Goal: Information Seeking & Learning: Check status

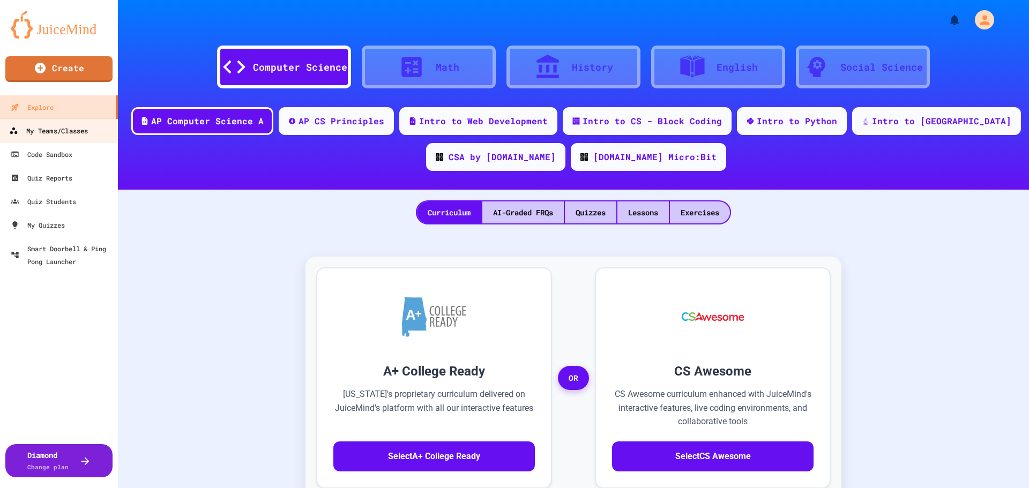
click at [77, 121] on link "My Teams/Classes" at bounding box center [59, 130] width 122 height 24
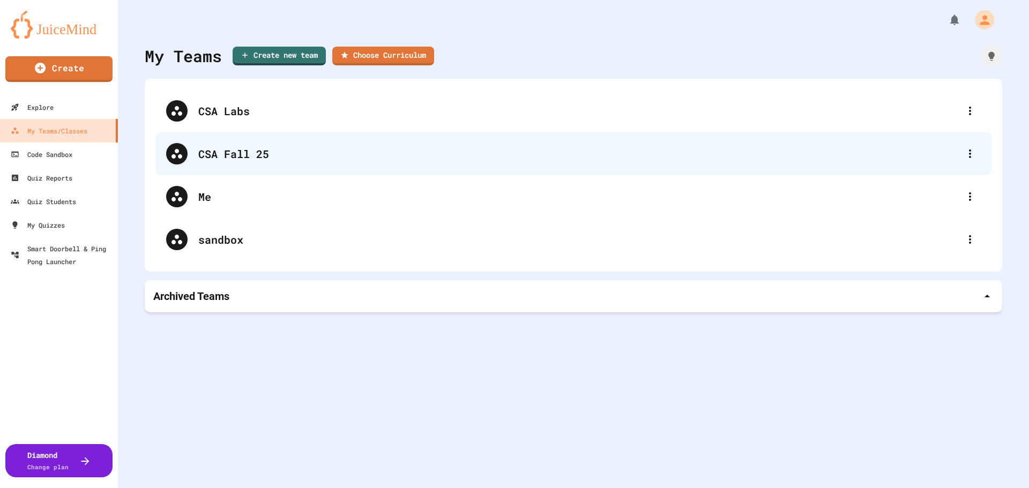
click at [191, 155] on div "CSA Fall 25" at bounding box center [573, 153] width 836 height 43
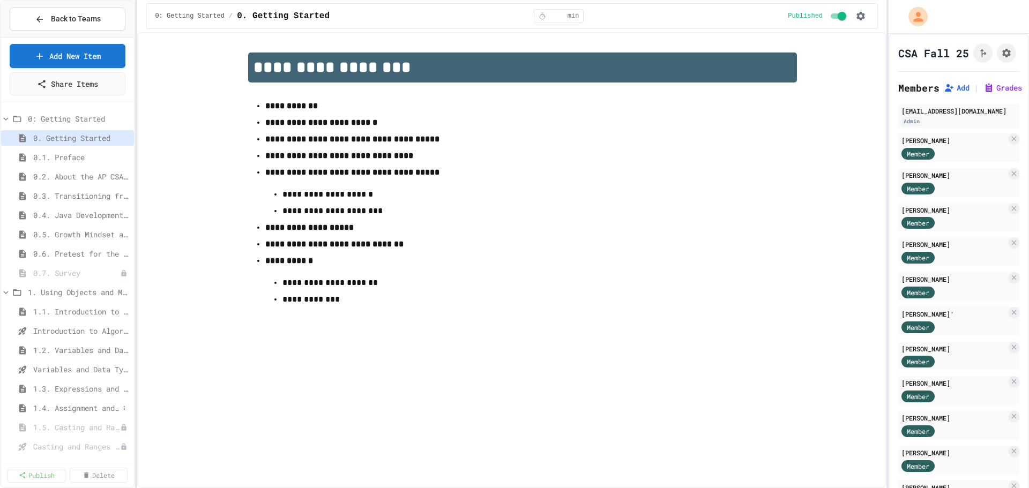
click at [69, 407] on span "1.4. Assignment and Input" at bounding box center [76, 408] width 86 height 11
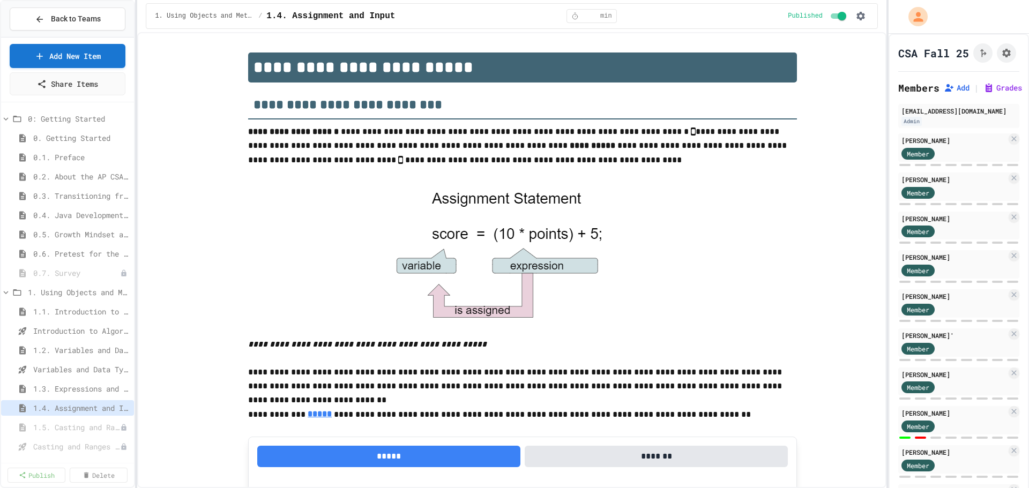
scroll to position [659, 0]
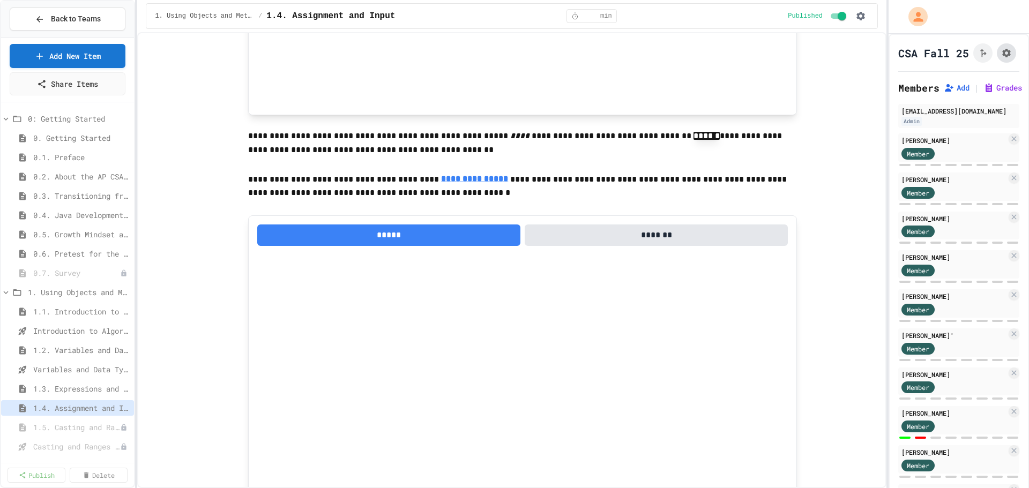
click at [1002, 56] on icon "Assignment Settings" at bounding box center [1006, 53] width 9 height 9
type input "*"
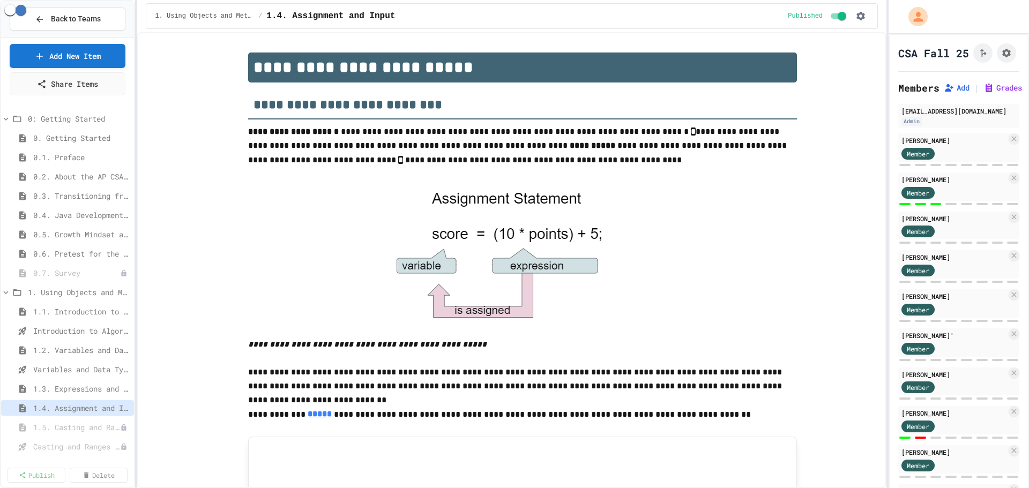
scroll to position [0, 0]
click at [859, 11] on icon "button" at bounding box center [861, 16] width 11 height 11
click at [852, 44] on li "Edit Lesson Plan" at bounding box center [831, 37] width 76 height 19
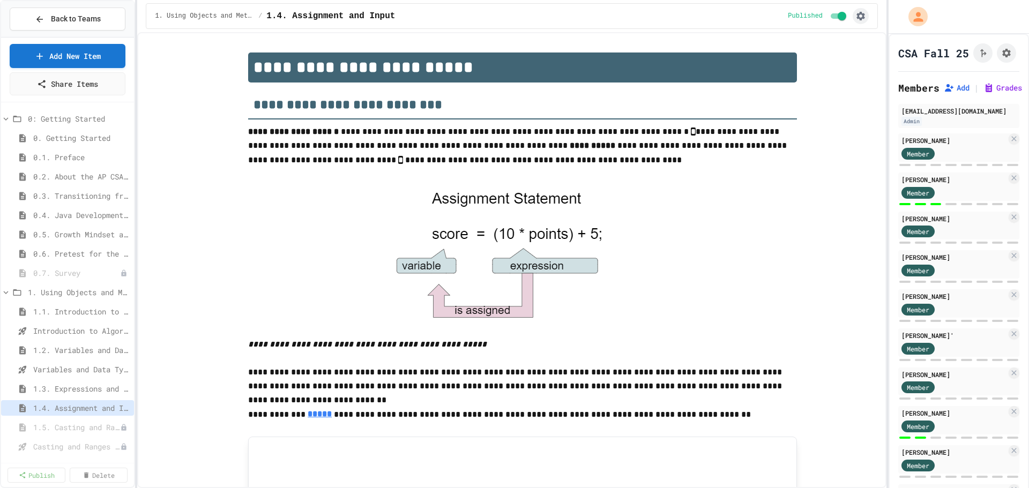
click at [859, 16] on icon "button" at bounding box center [861, 16] width 9 height 9
click at [997, 56] on div at bounding box center [514, 244] width 1029 height 488
click at [1001, 54] on icon "Assignment Settings" at bounding box center [1006, 53] width 11 height 11
select select "**********"
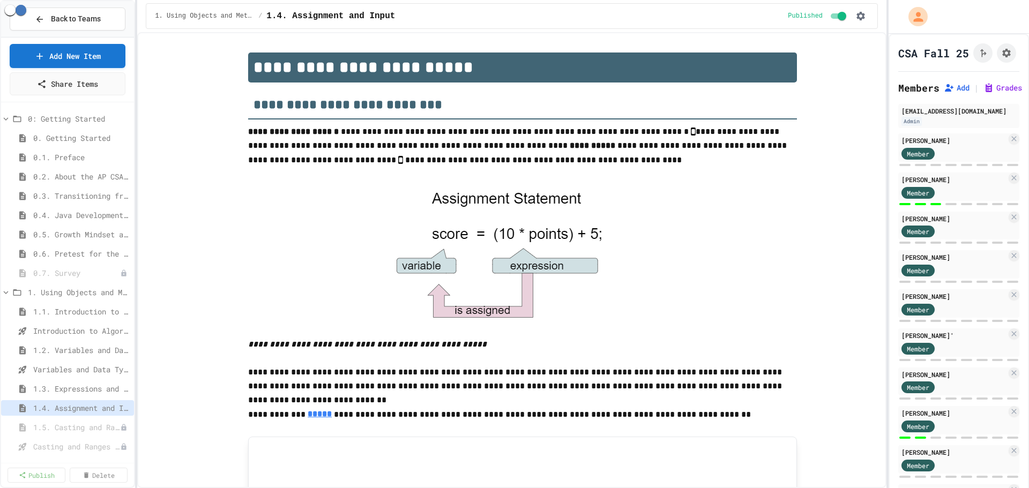
click at [1002, 57] on icon "Assignment Settings" at bounding box center [1006, 53] width 9 height 9
select select "**********"
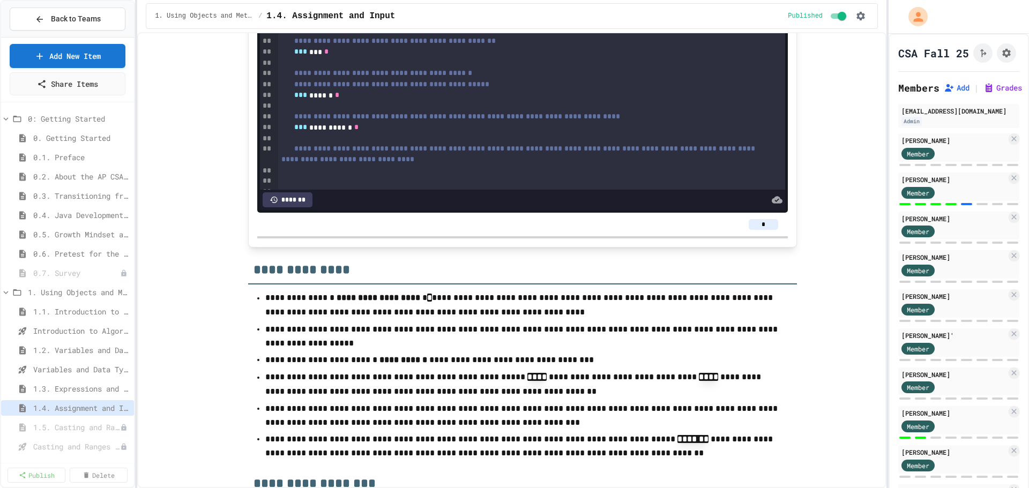
scroll to position [4968, 0]
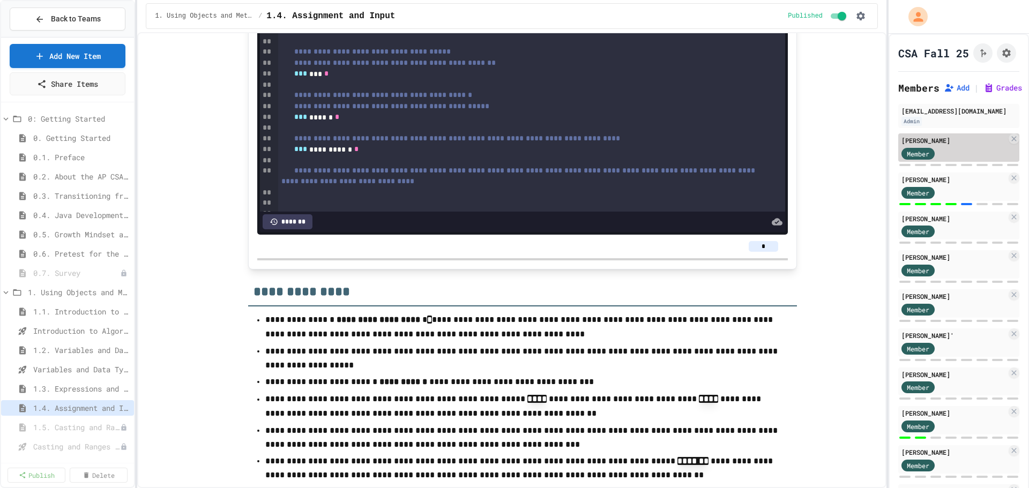
click at [961, 145] on div "[PERSON_NAME]" at bounding box center [954, 141] width 105 height 10
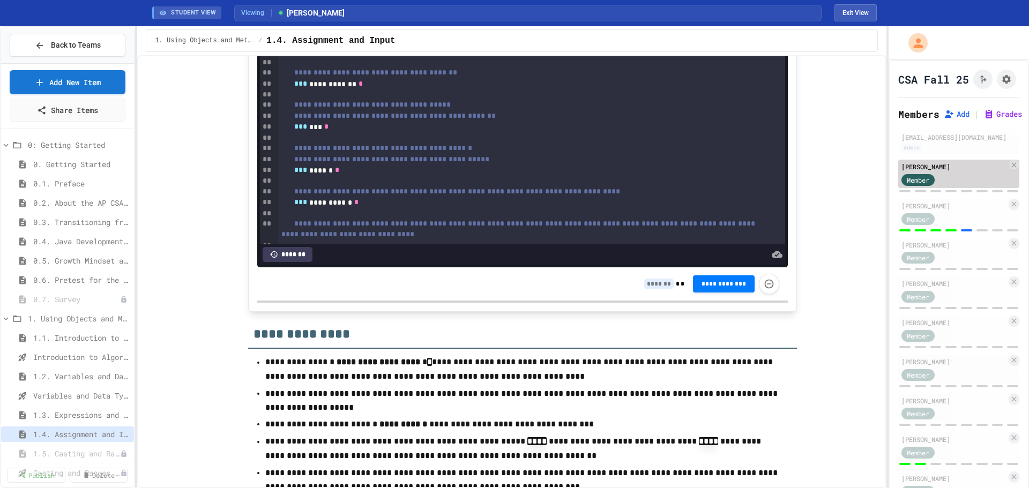
scroll to position [5012, 0]
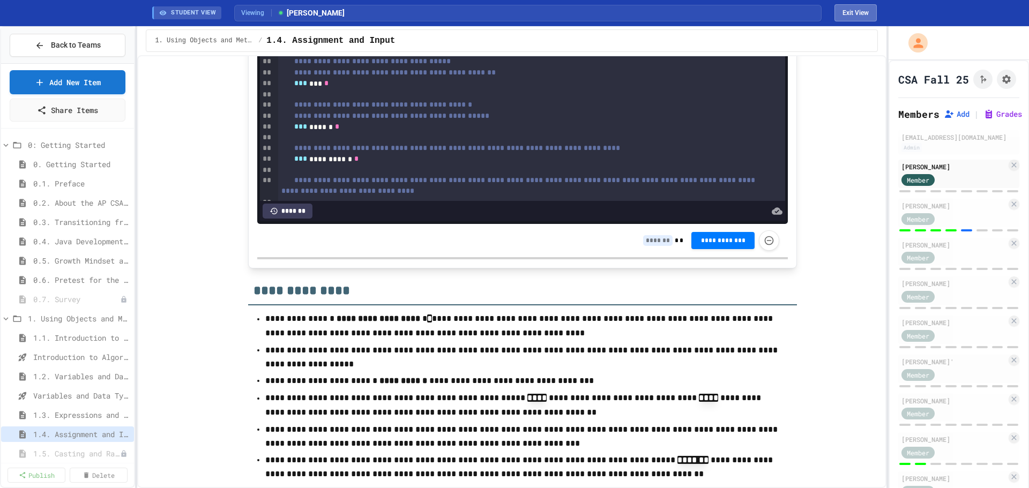
click at [863, 17] on button "Exit View" at bounding box center [856, 12] width 42 height 17
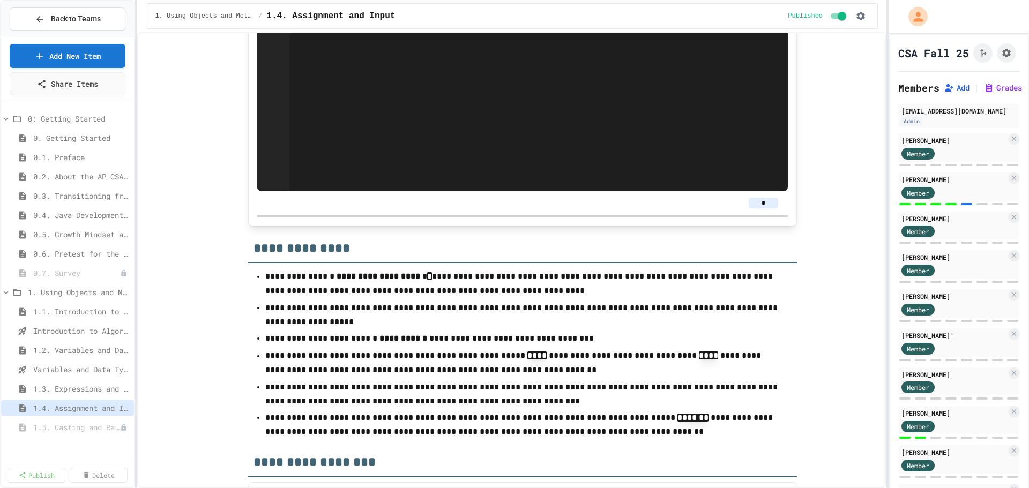
scroll to position [4968, 0]
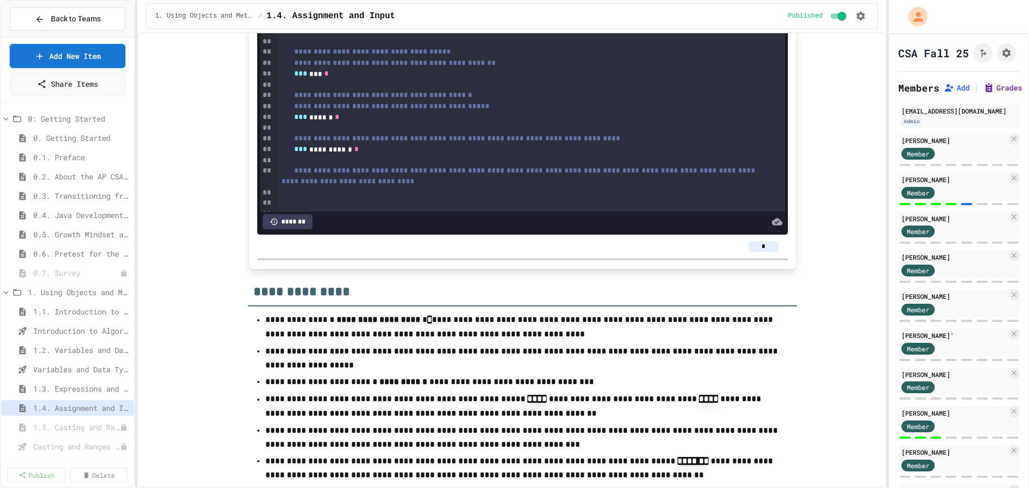
click at [995, 93] on button "Grades" at bounding box center [1003, 88] width 39 height 11
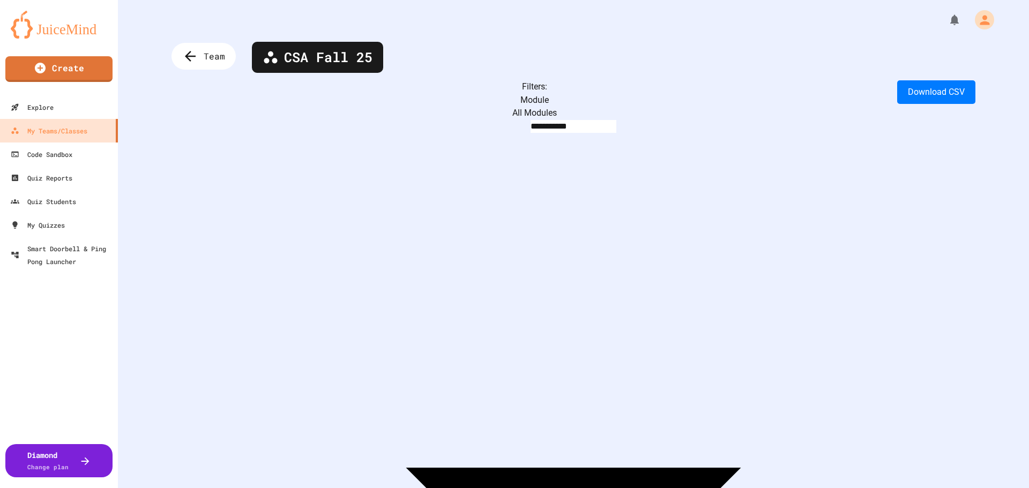
click at [363, 97] on body "**********" at bounding box center [514, 244] width 1029 height 488
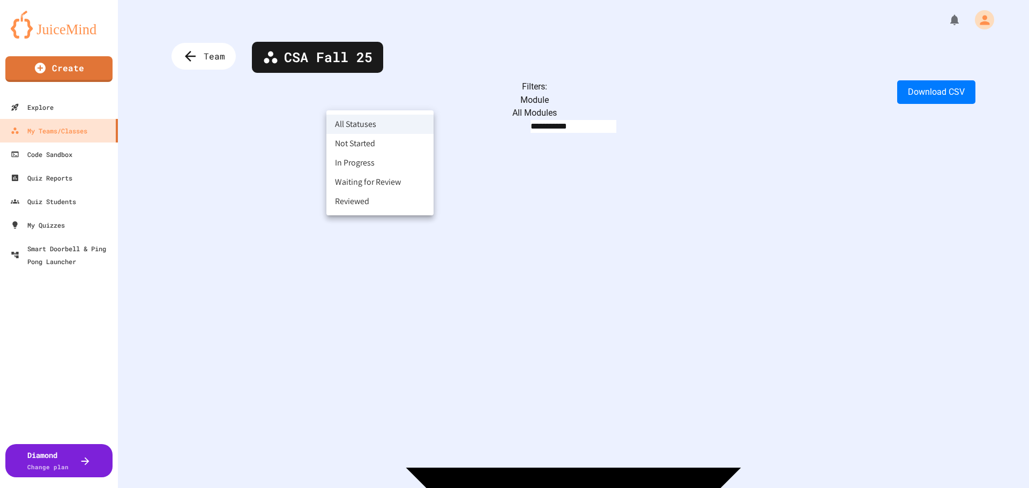
click at [271, 101] on div at bounding box center [514, 244] width 1029 height 488
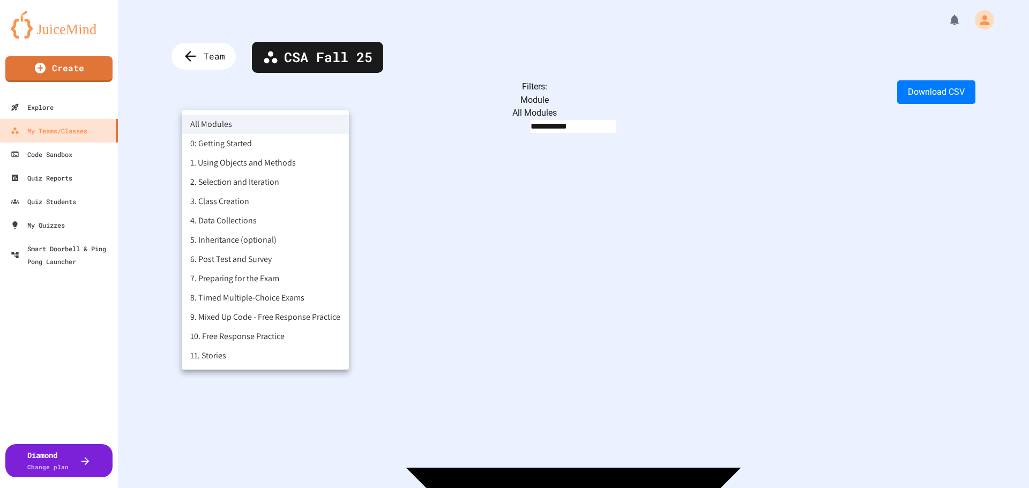
click at [294, 100] on body "**********" at bounding box center [514, 244] width 1029 height 488
click at [263, 165] on li "1. Using Objects and Methods" at bounding box center [265, 162] width 167 height 19
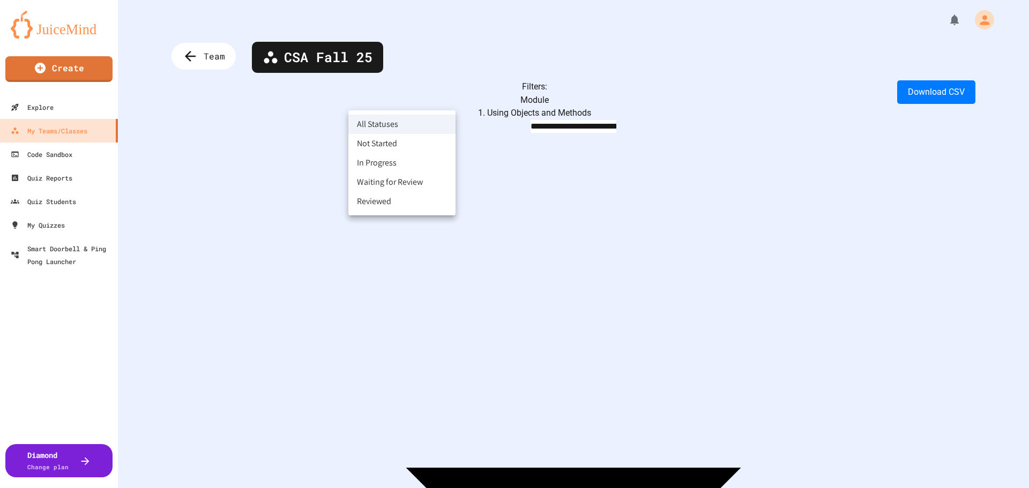
click at [434, 101] on body "**********" at bounding box center [514, 244] width 1029 height 488
click at [399, 169] on li "In Progress" at bounding box center [401, 162] width 107 height 19
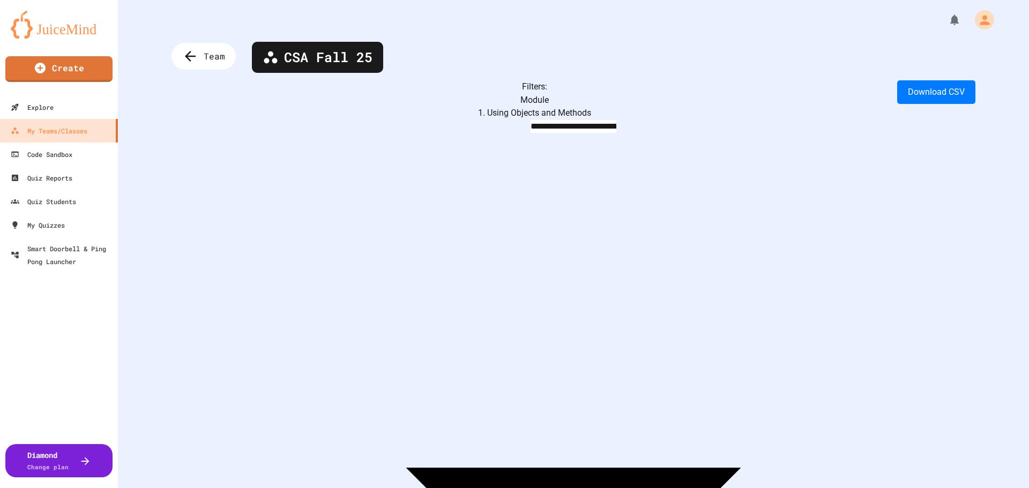
click at [452, 99] on body "**********" at bounding box center [514, 244] width 1029 height 488
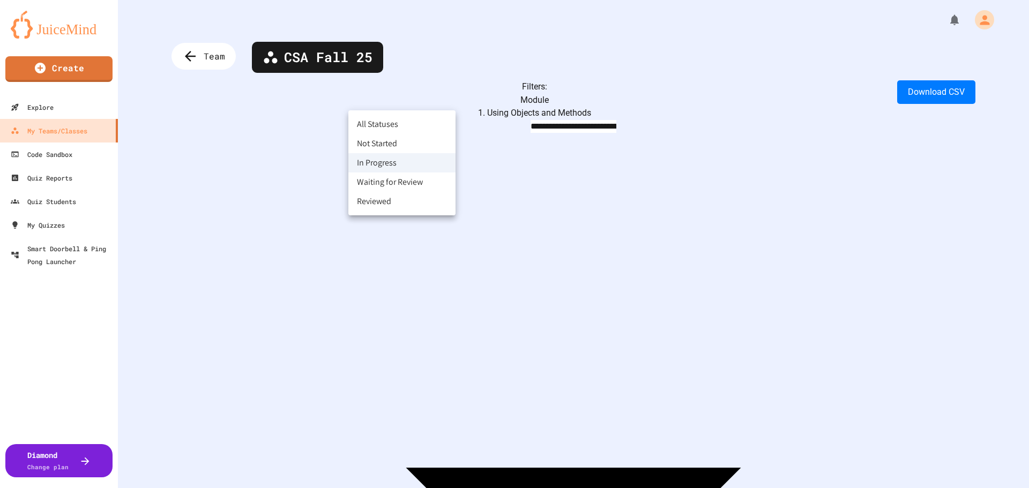
click at [388, 199] on li "Reviewed" at bounding box center [401, 201] width 107 height 19
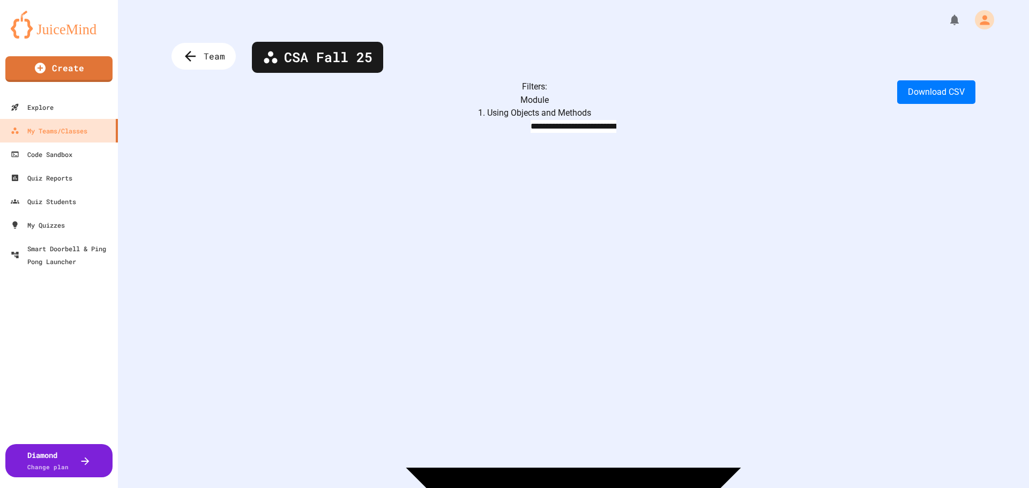
click at [416, 103] on body "**********" at bounding box center [514, 244] width 1029 height 488
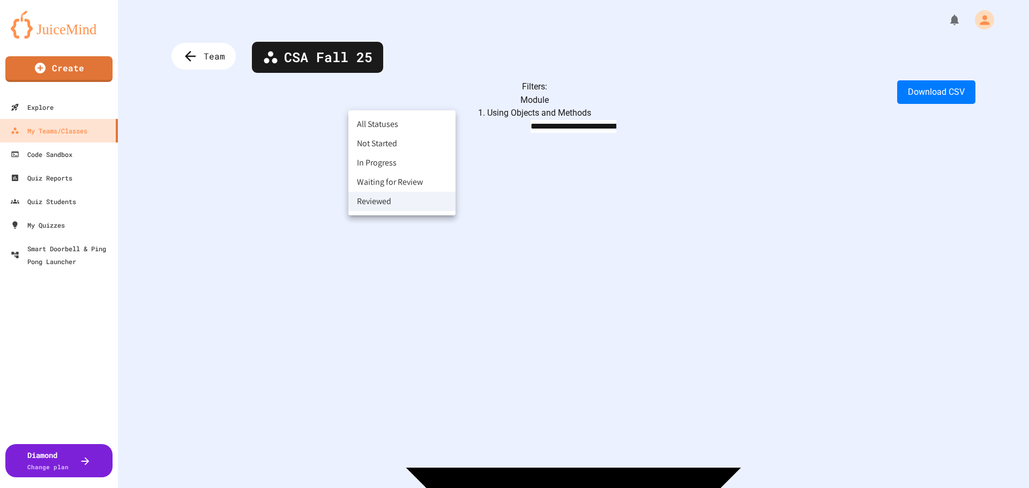
click at [378, 123] on li "All Statuses" at bounding box center [401, 124] width 107 height 19
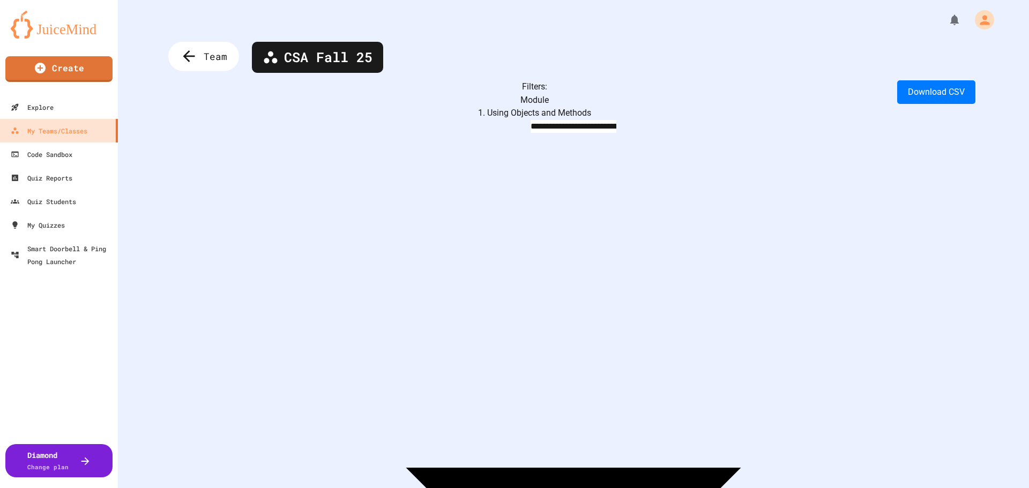
click at [200, 49] on div "Team" at bounding box center [203, 56] width 71 height 29
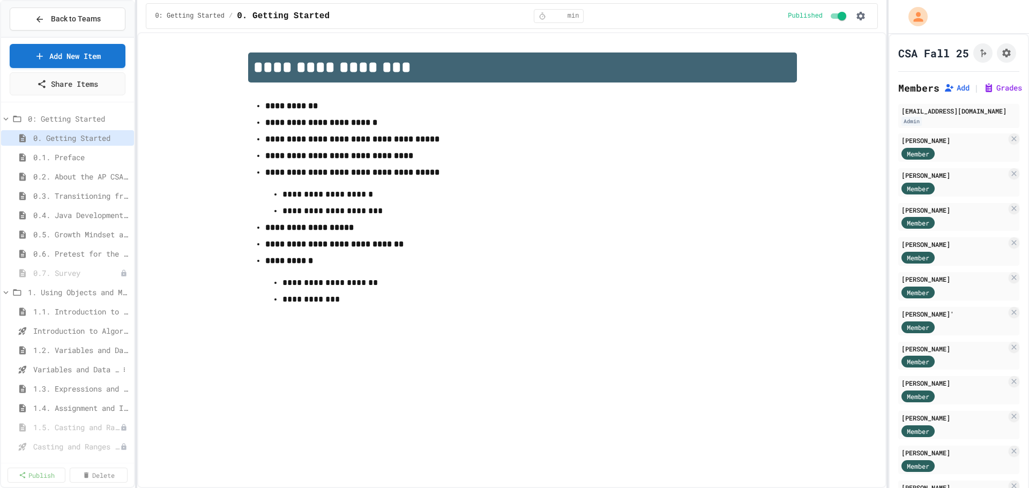
click at [73, 373] on span "Variables and Data Types - Quiz" at bounding box center [76, 369] width 86 height 11
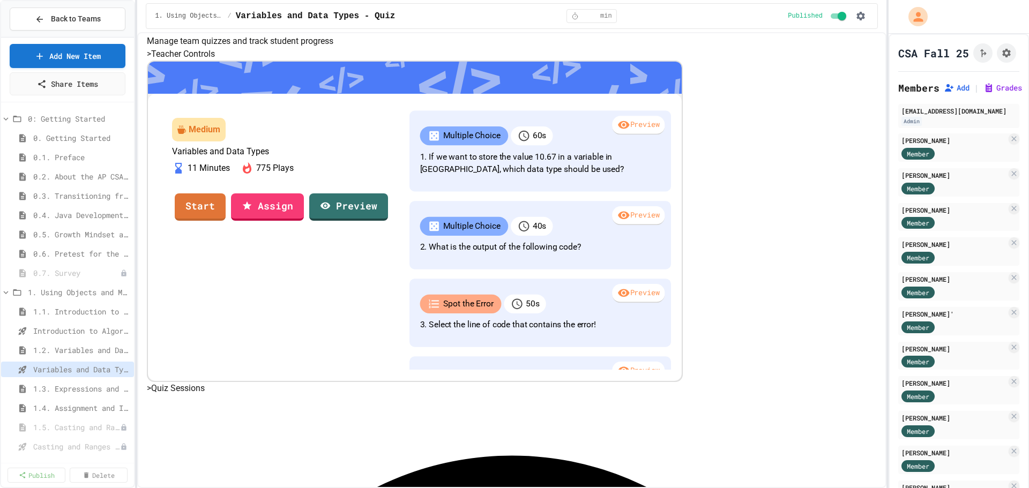
scroll to position [17, 0]
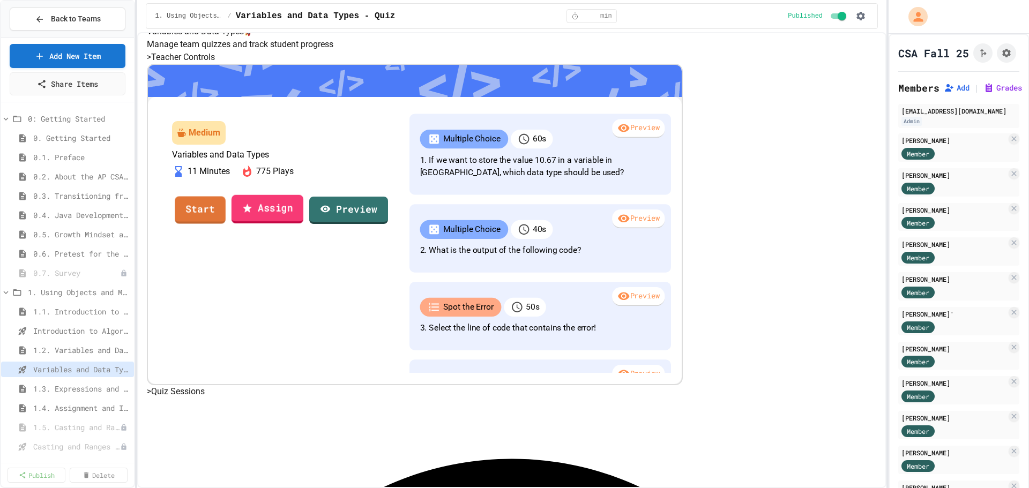
click at [303, 224] on link "Assign" at bounding box center [268, 209] width 72 height 29
click at [997, 63] on button "Assignment Settings" at bounding box center [1006, 52] width 19 height 19
type input "**"
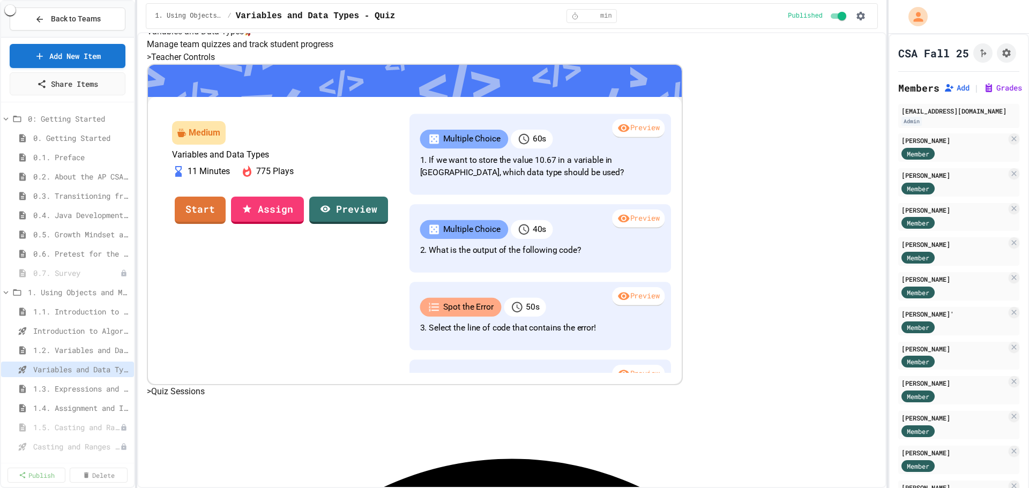
click at [1002, 57] on icon "Assignment Settings" at bounding box center [1006, 53] width 9 height 9
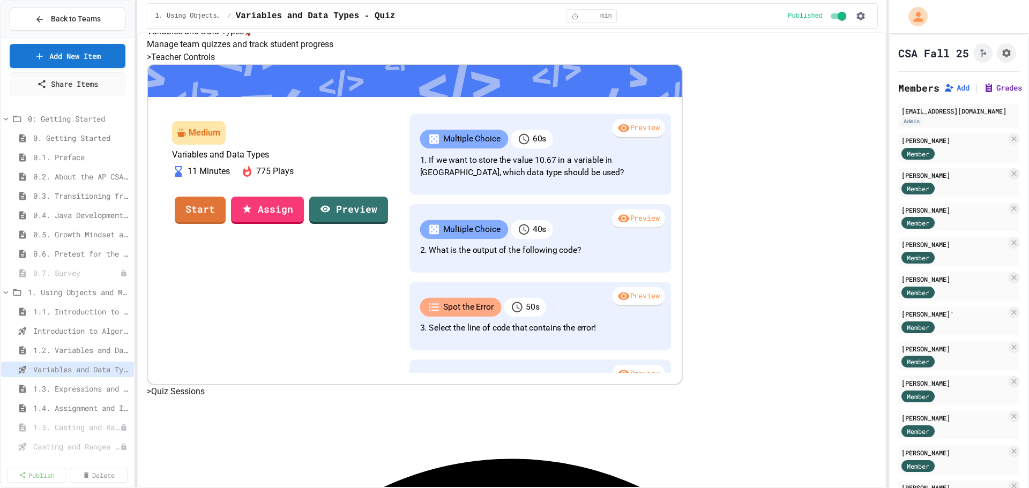
click at [1002, 93] on button "Grades" at bounding box center [1003, 88] width 39 height 11
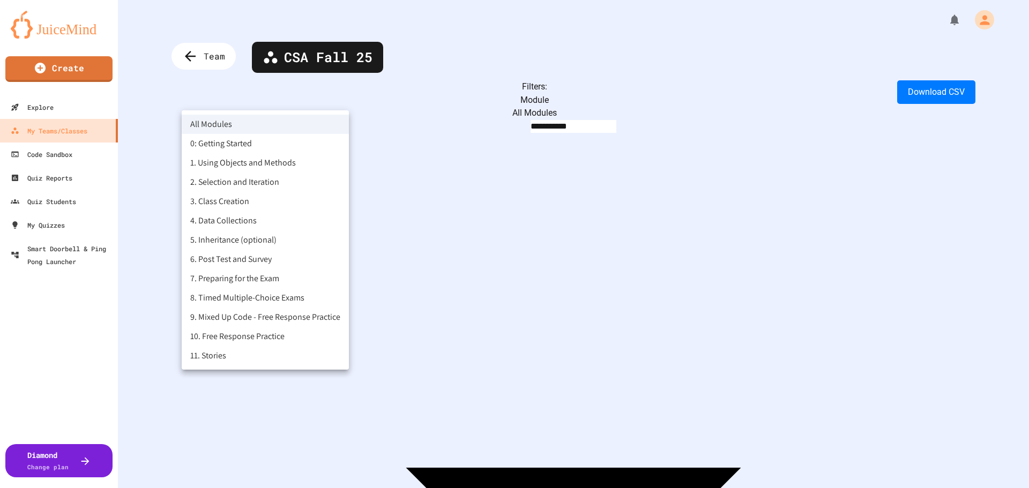
click at [261, 107] on body "**********" at bounding box center [514, 244] width 1029 height 488
click at [237, 168] on li "1. Using Objects and Methods" at bounding box center [265, 162] width 167 height 19
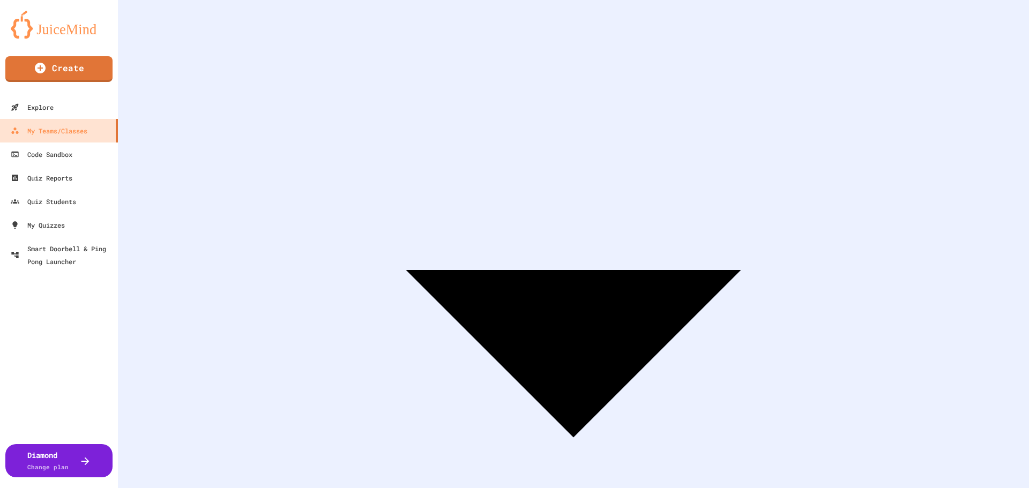
scroll to position [192, 0]
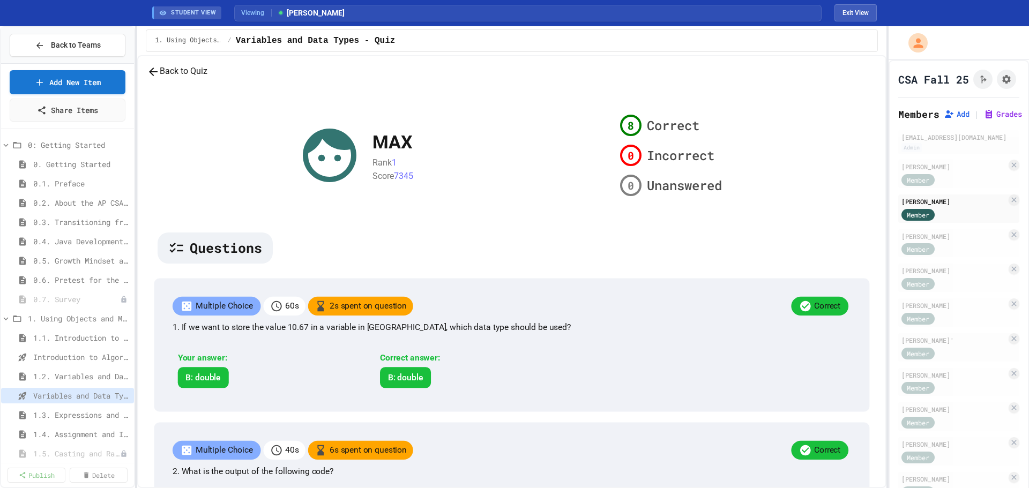
click at [207, 78] on button "Back to Quiz" at bounding box center [177, 71] width 61 height 13
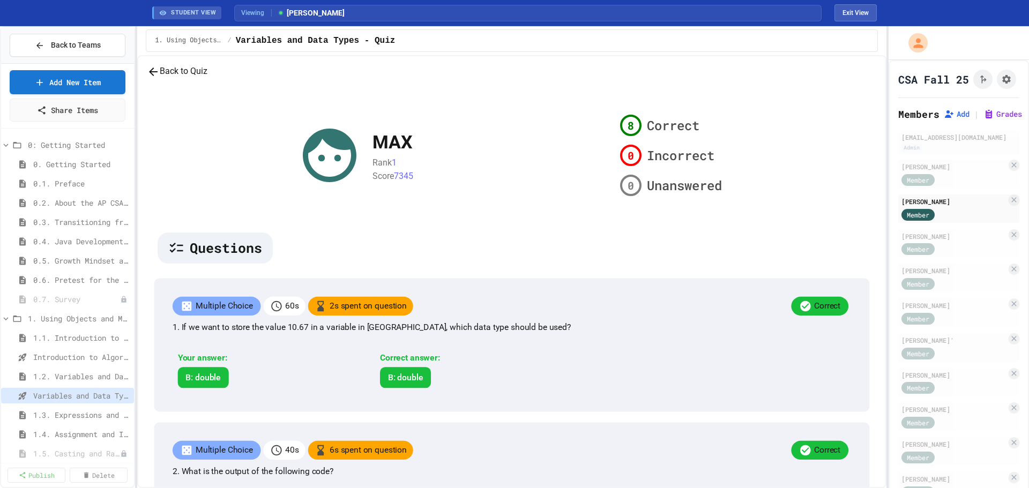
click at [207, 78] on button "Back to Quiz" at bounding box center [177, 71] width 61 height 13
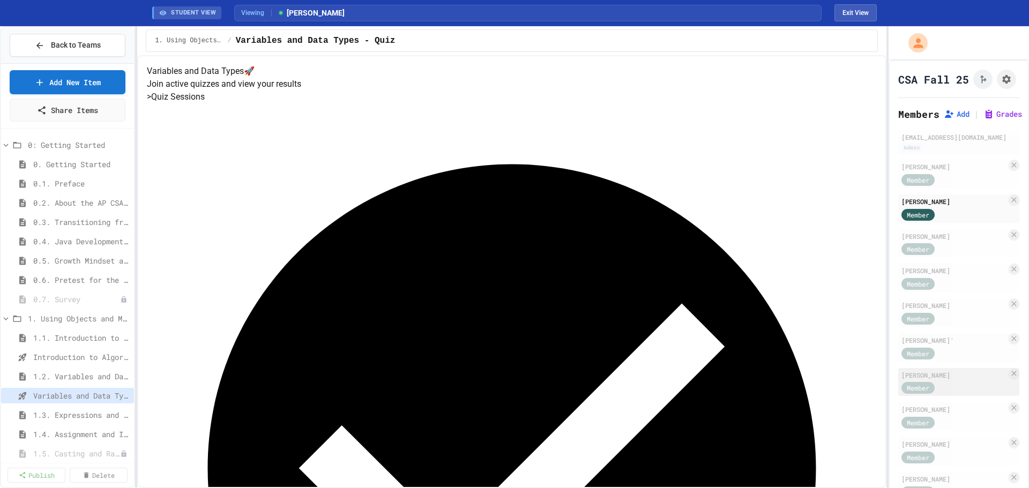
click at [965, 380] on div "[PERSON_NAME]" at bounding box center [954, 375] width 105 height 10
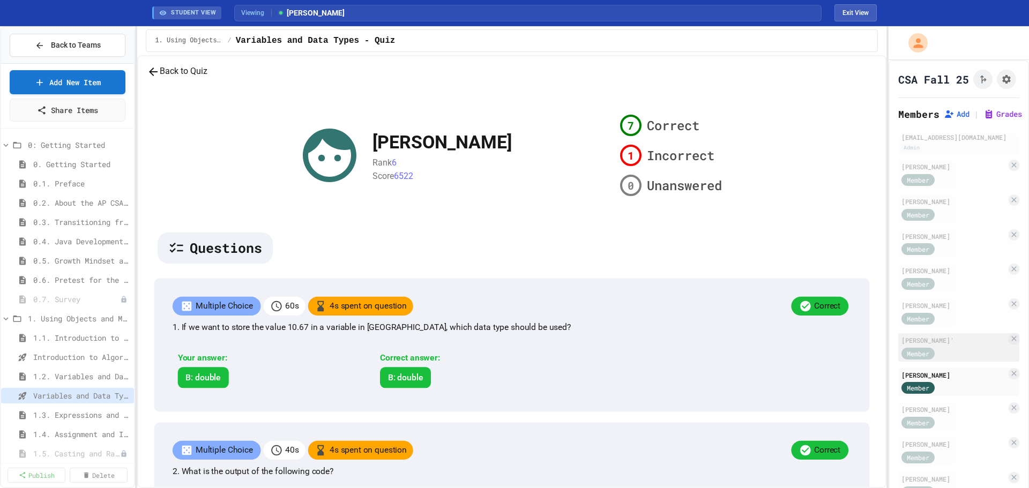
click at [963, 345] on div "[PERSON_NAME]'" at bounding box center [954, 341] width 105 height 10
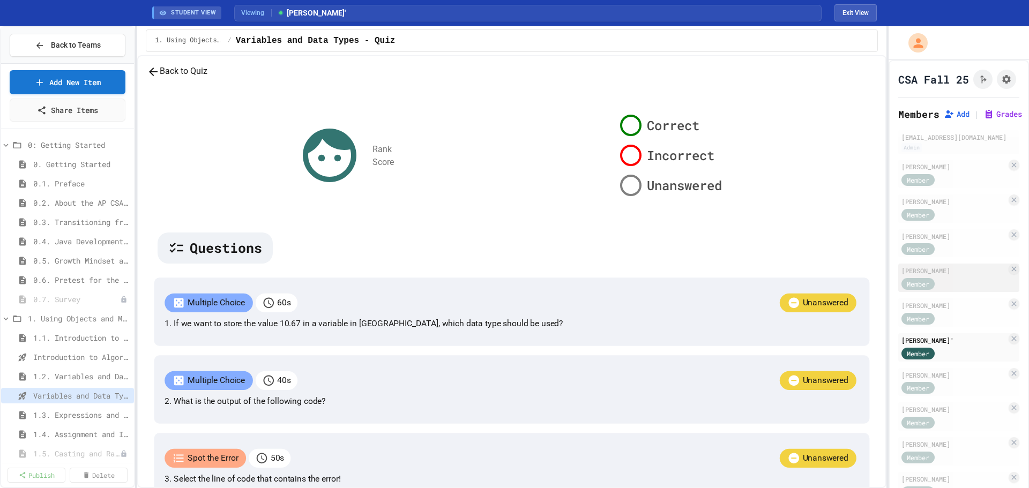
click at [954, 276] on div "[PERSON_NAME]" at bounding box center [954, 271] width 105 height 10
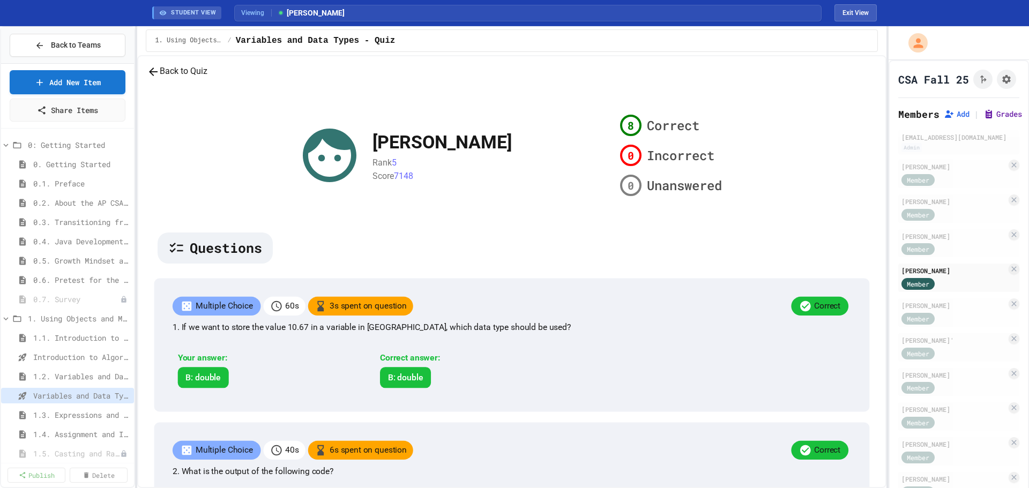
click at [1011, 120] on button "Grades" at bounding box center [1003, 114] width 39 height 11
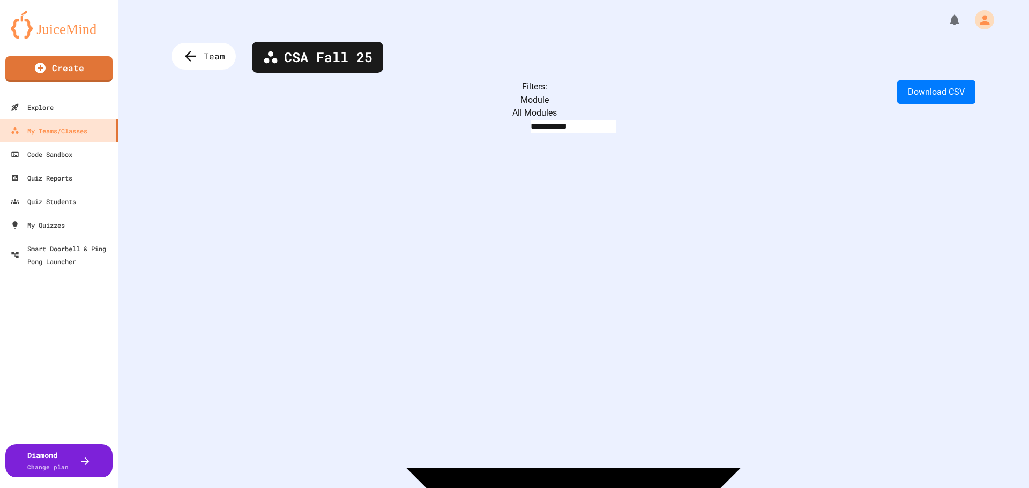
click at [408, 105] on body "**********" at bounding box center [514, 244] width 1029 height 488
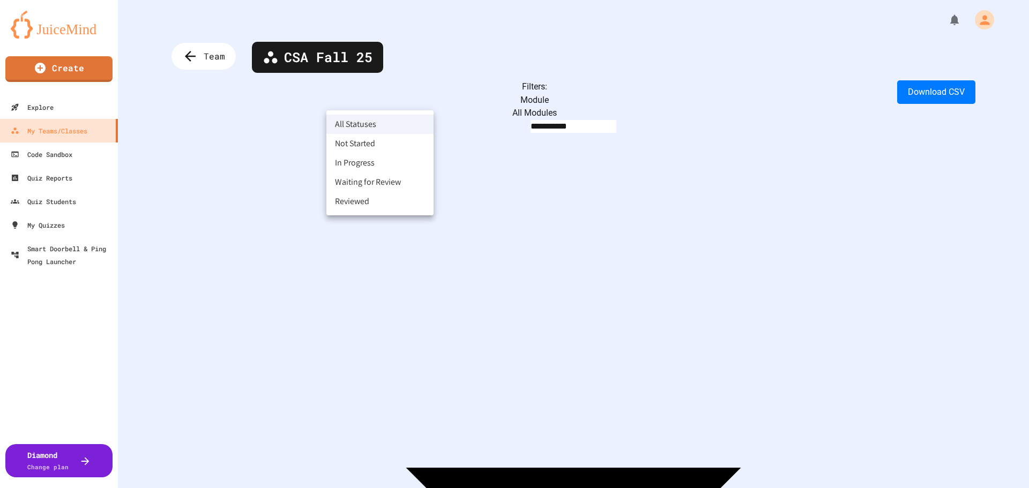
click at [284, 103] on div at bounding box center [514, 244] width 1029 height 488
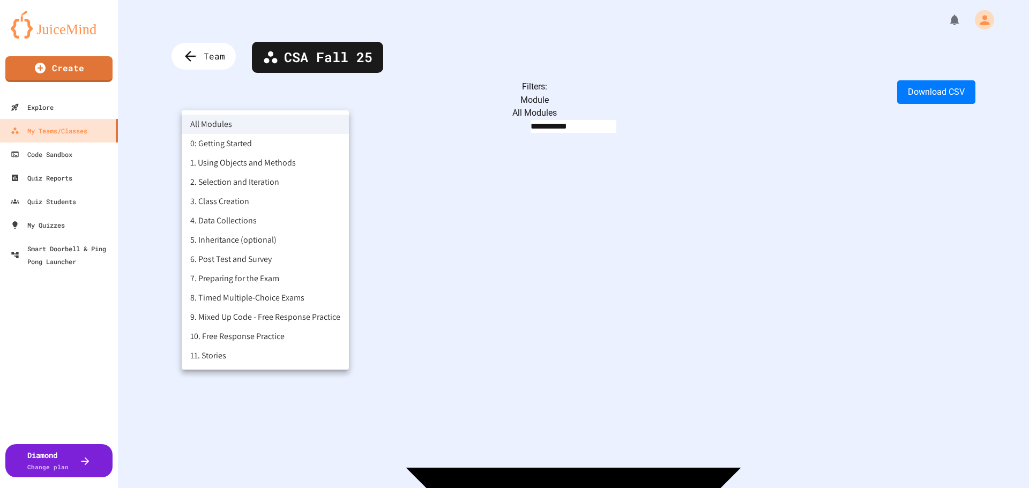
click at [284, 103] on body "**********" at bounding box center [514, 244] width 1029 height 488
click at [254, 160] on li "1. Using Objects and Methods" at bounding box center [265, 162] width 167 height 19
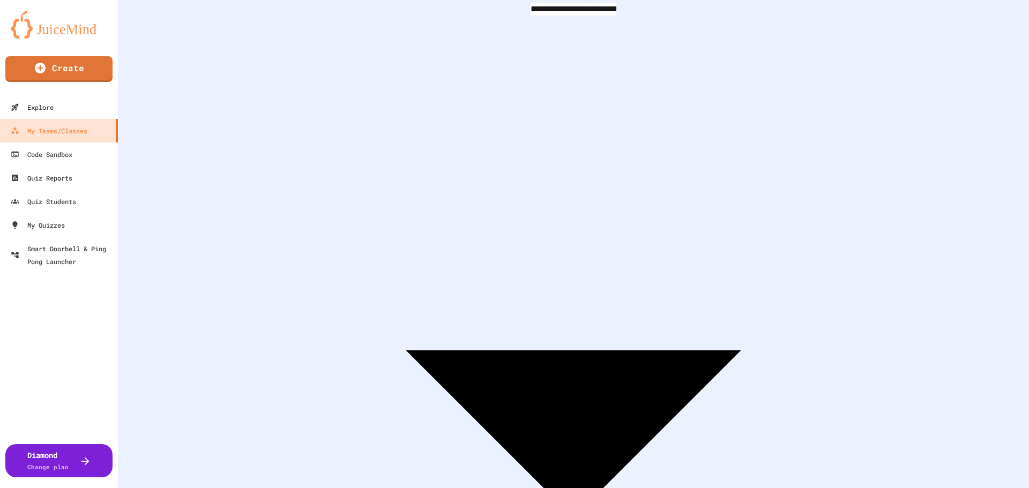
scroll to position [125, 0]
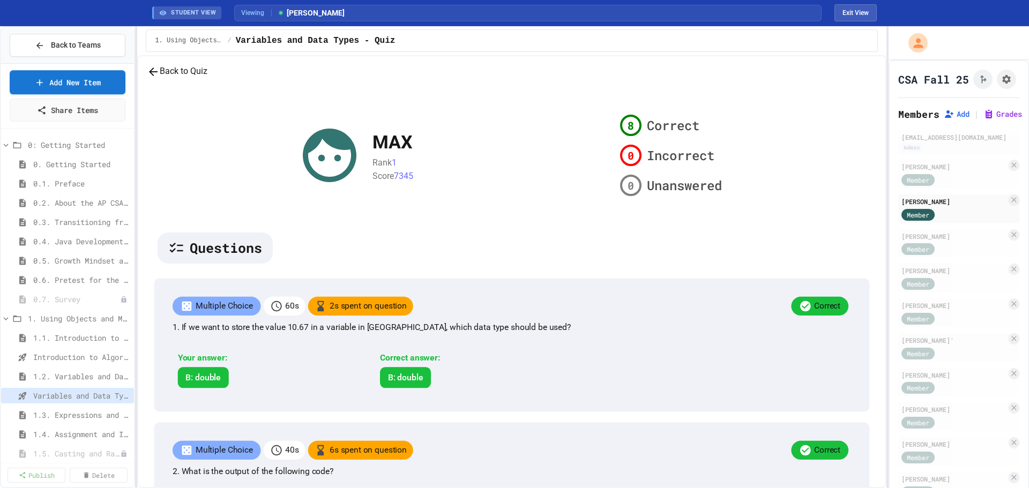
click at [207, 78] on button "Back to Quiz" at bounding box center [177, 71] width 61 height 13
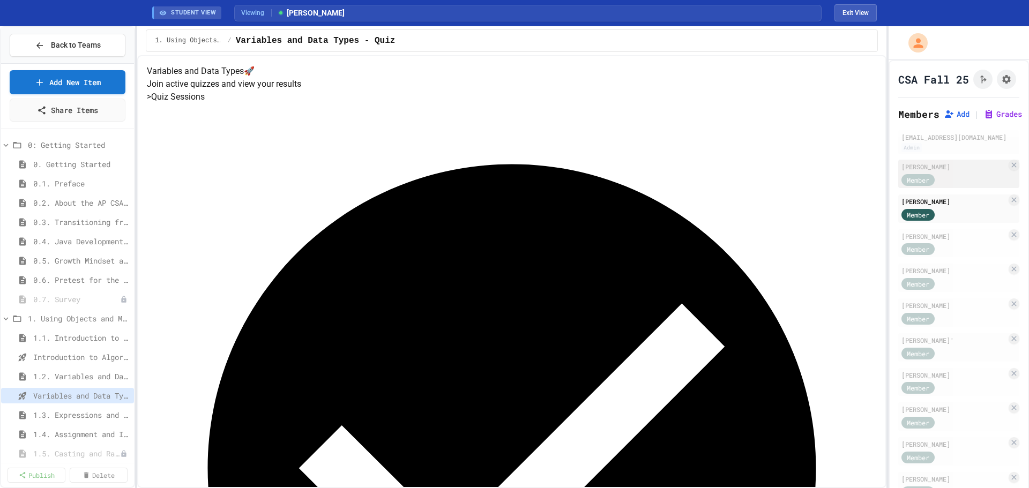
click at [964, 186] on div "Member" at bounding box center [954, 179] width 105 height 13
click at [966, 206] on div "[PERSON_NAME]" at bounding box center [954, 202] width 105 height 10
click at [869, 15] on button "Exit View" at bounding box center [856, 12] width 42 height 17
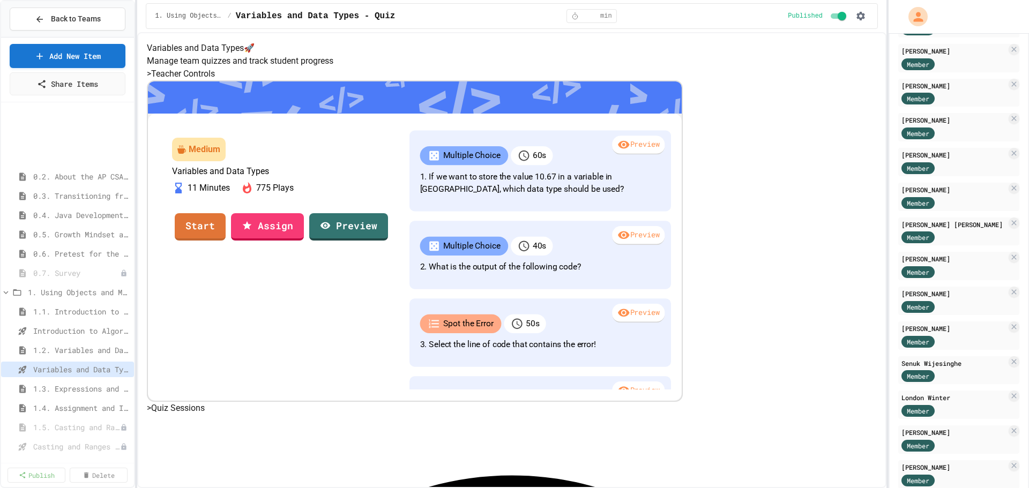
scroll to position [142, 0]
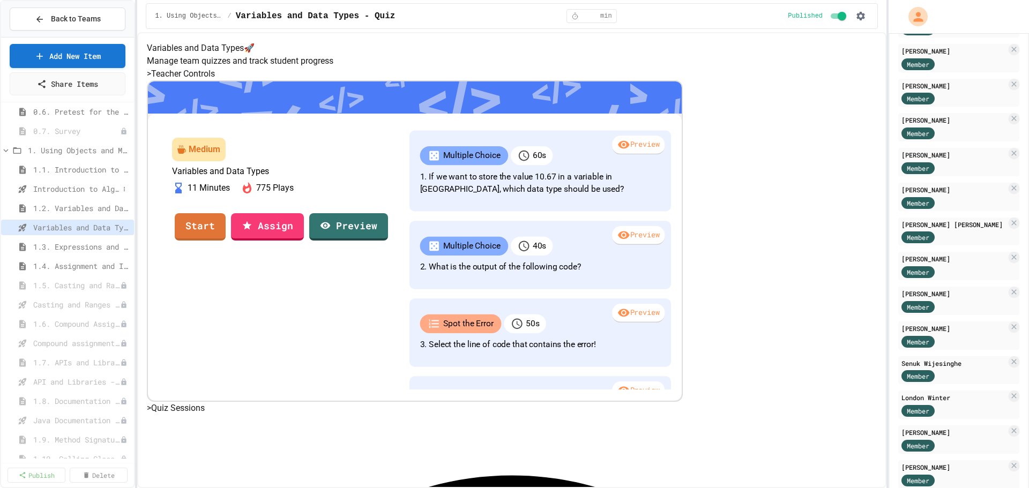
click at [69, 191] on span "Introduction to Algorithms, Programming, and Compilers" at bounding box center [76, 188] width 86 height 11
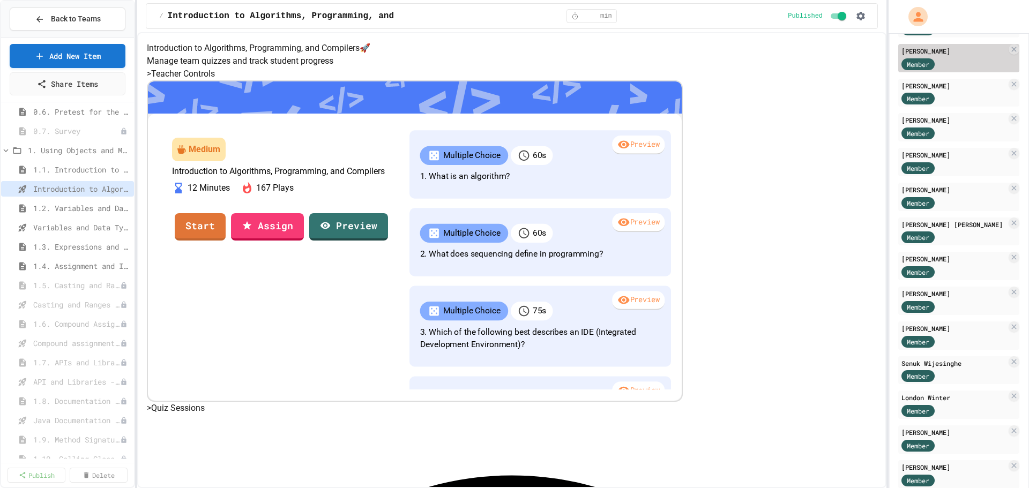
click at [977, 70] on div "Member" at bounding box center [954, 63] width 105 height 13
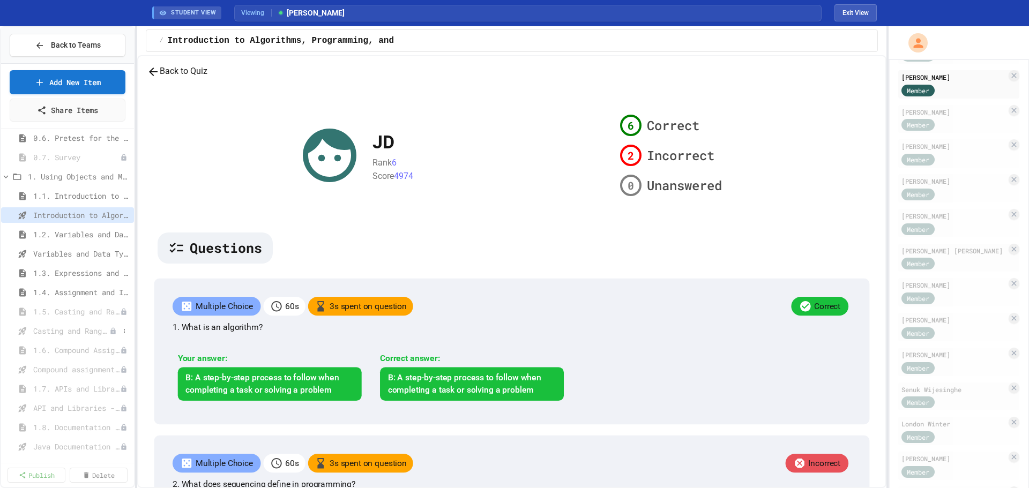
click at [64, 331] on span "Casting and Ranges of variables - Quiz" at bounding box center [71, 330] width 76 height 11
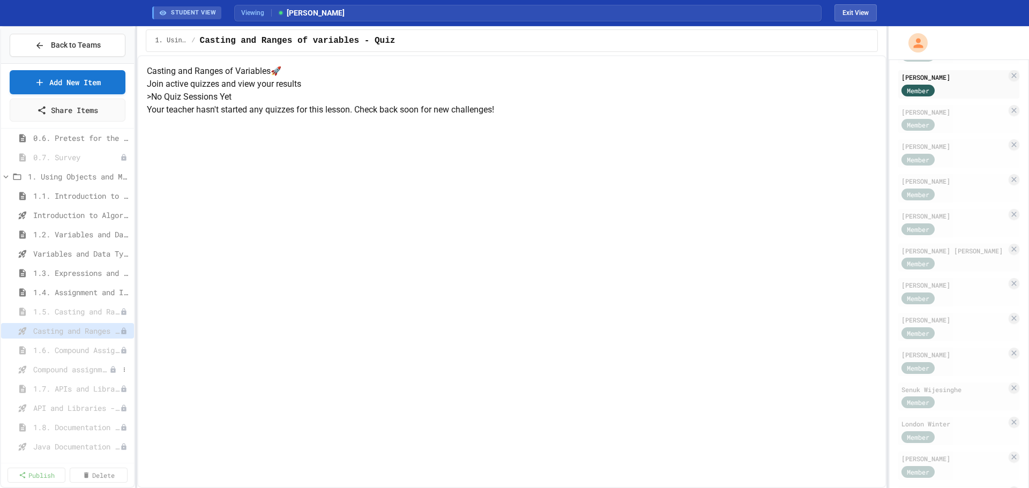
click at [67, 370] on span "Compound assignment operators - Quiz" at bounding box center [71, 369] width 76 height 11
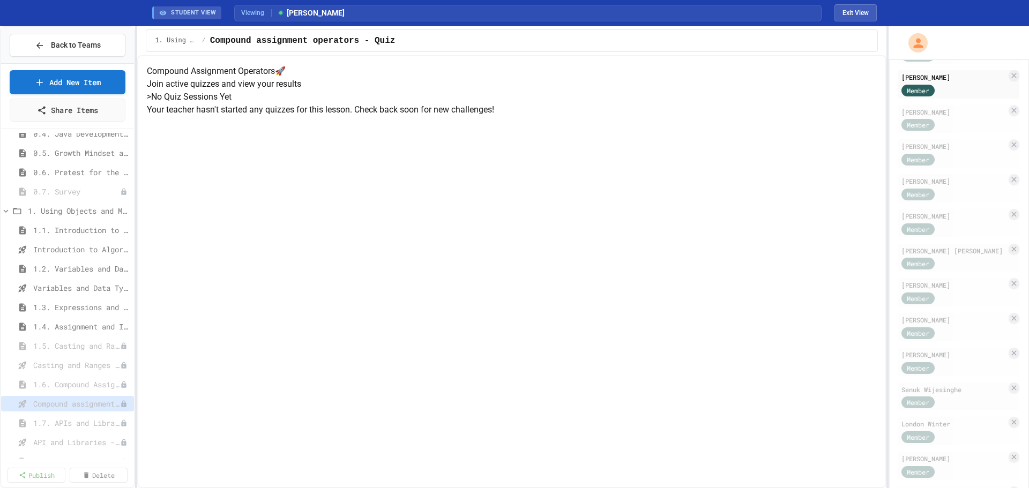
scroll to position [96, 0]
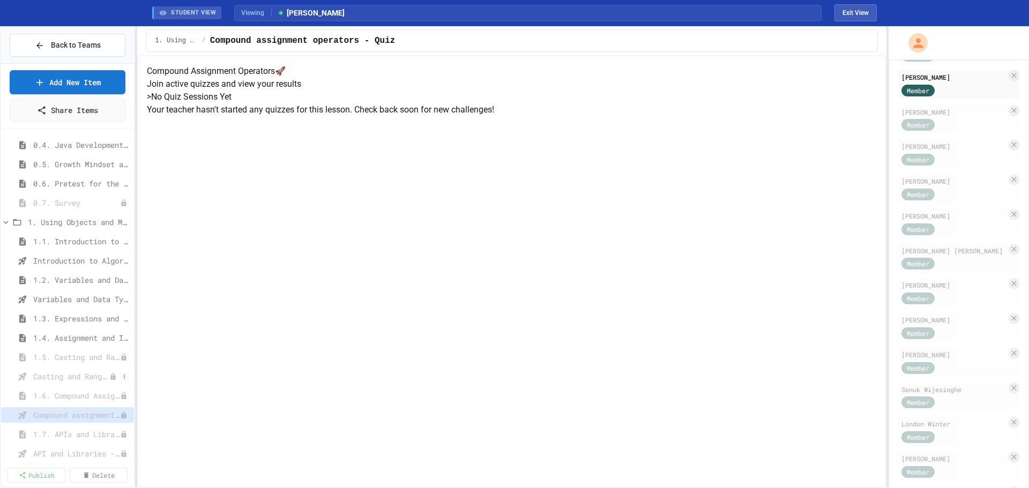
click at [66, 374] on span "Casting and Ranges of variables - Quiz" at bounding box center [71, 376] width 76 height 11
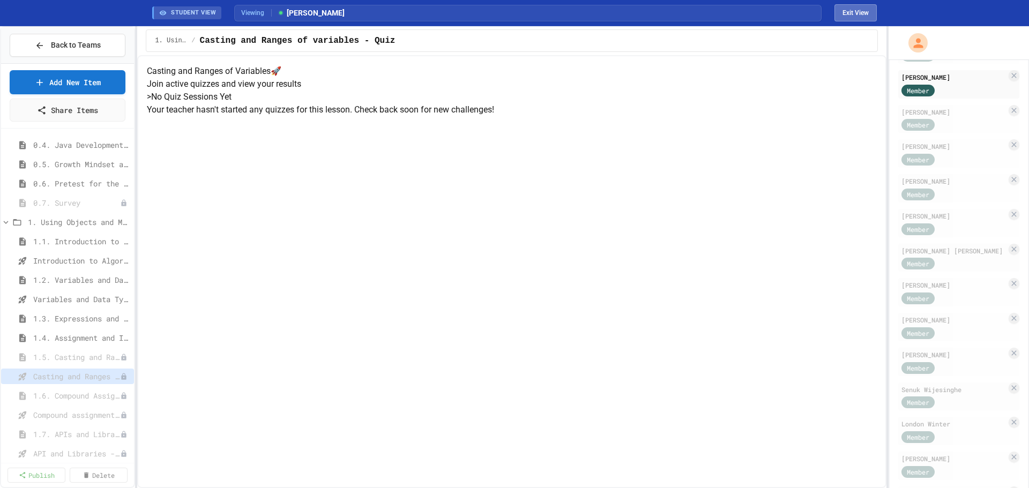
click at [861, 13] on button "Exit View" at bounding box center [856, 12] width 42 height 17
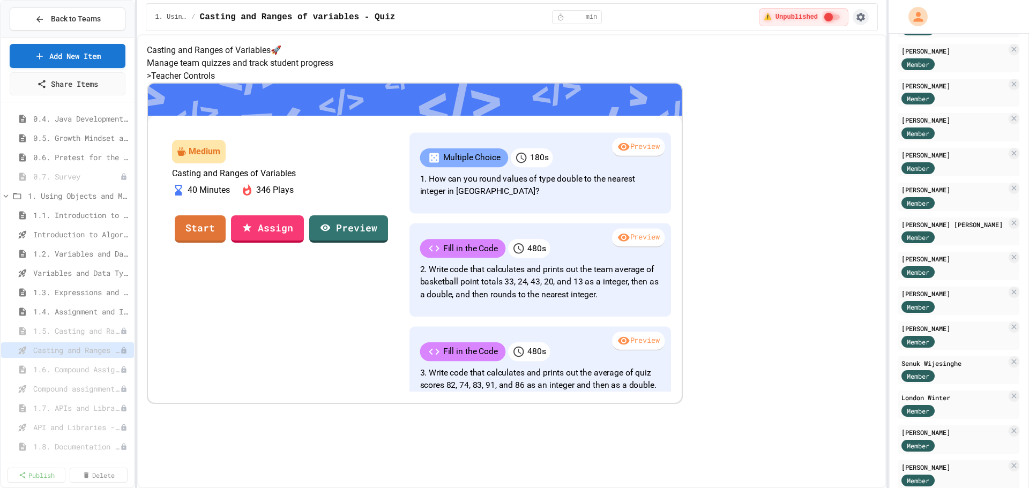
click at [860, 17] on icon "button" at bounding box center [861, 17] width 11 height 11
click at [669, 27] on div at bounding box center [514, 244] width 1029 height 488
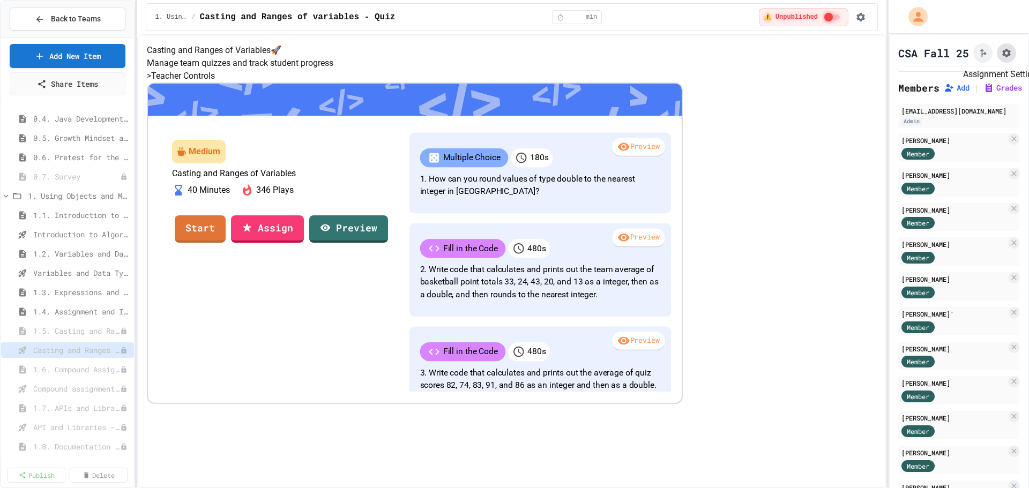
click at [1002, 56] on icon "Assignment Settings" at bounding box center [1006, 53] width 9 height 9
drag, startPoint x: 609, startPoint y: 255, endPoint x: 569, endPoint y: 263, distance: 40.5
type input "**"
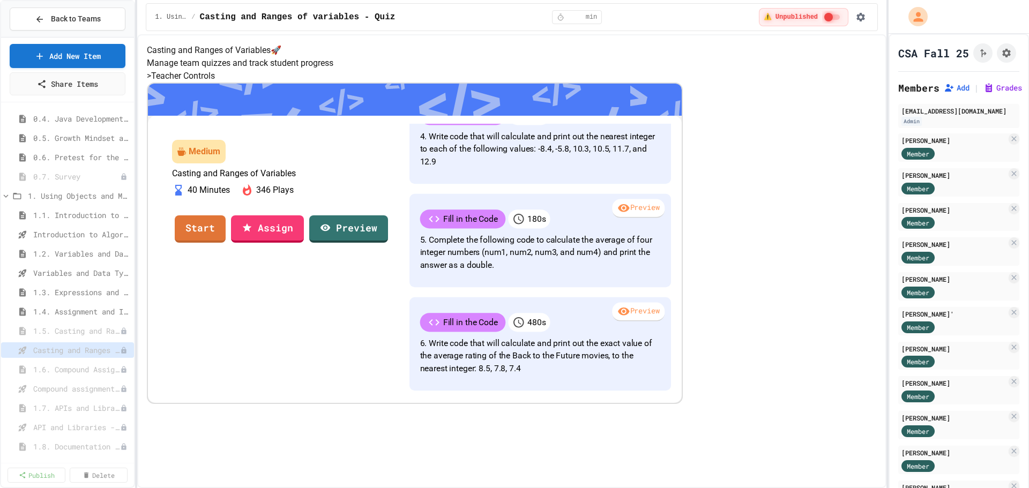
scroll to position [644, 0]
click at [998, 63] on button "Assignment Settings" at bounding box center [1006, 52] width 19 height 19
drag, startPoint x: 611, startPoint y: 253, endPoint x: 541, endPoint y: 266, distance: 71.4
type input "*"
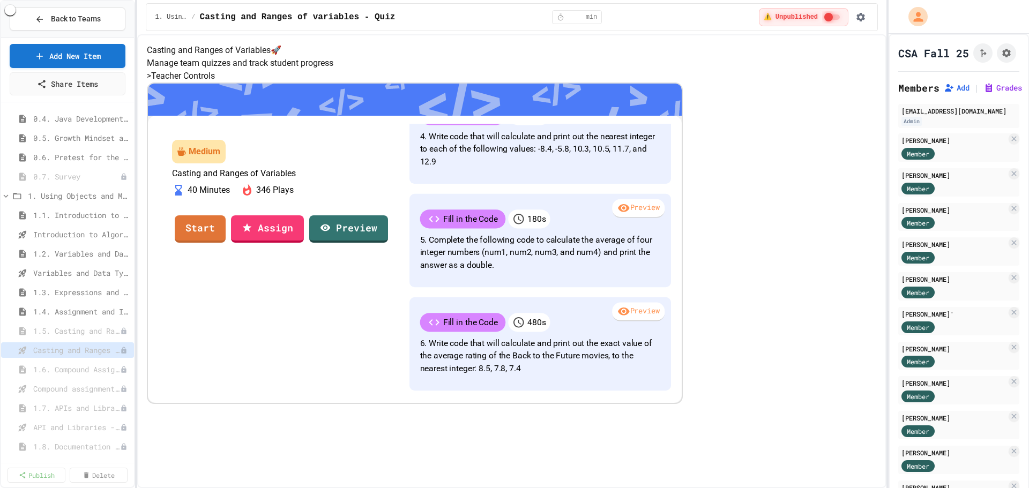
click at [42, 388] on span "Compound assignment operators - Quiz" at bounding box center [71, 388] width 76 height 11
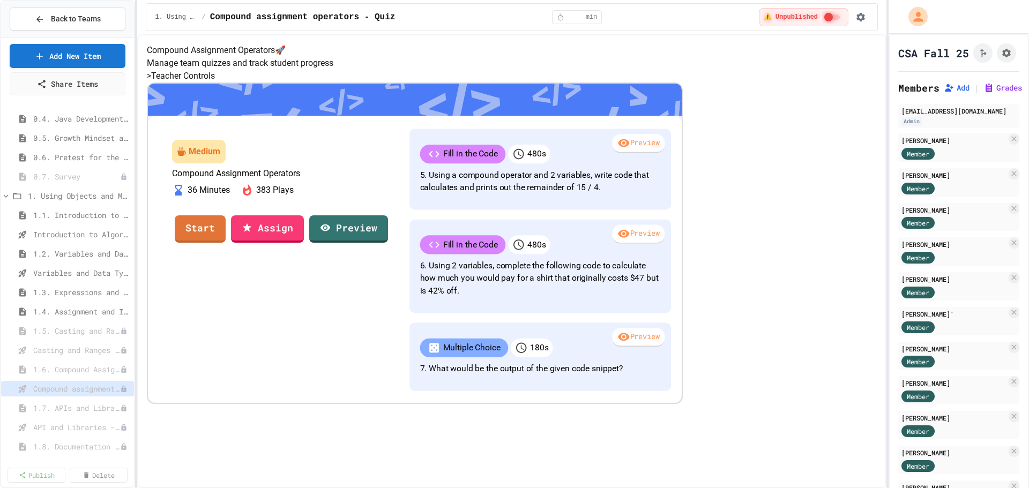
scroll to position [548, 0]
click at [1002, 57] on icon "Assignment Settings" at bounding box center [1006, 53] width 9 height 9
drag, startPoint x: 610, startPoint y: 253, endPoint x: 579, endPoint y: 250, distance: 31.3
type input "*"
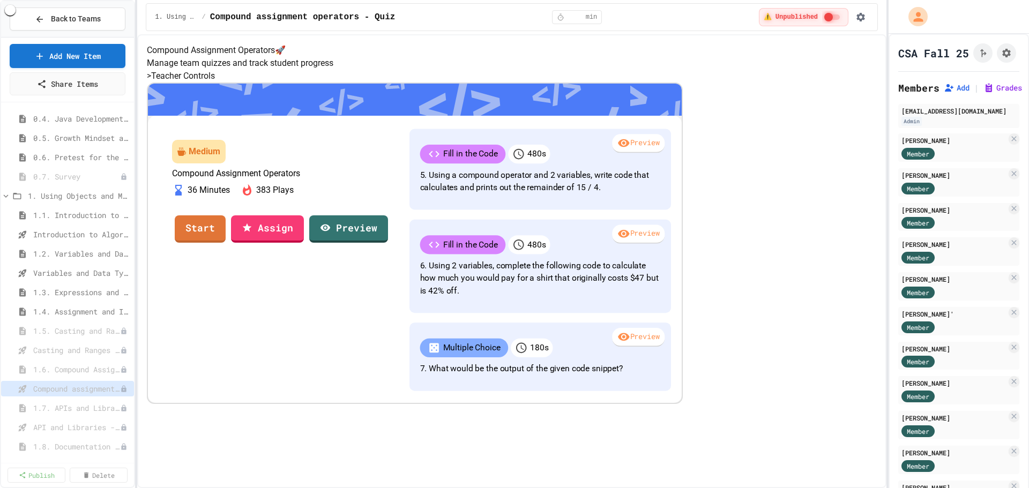
click at [780, 185] on div "Compound Assignment Operators 🚀 Manage team quizzes and track student progress …" at bounding box center [512, 224] width 730 height 360
click at [1001, 58] on icon "Assignment Settings" at bounding box center [1006, 53] width 11 height 11
click at [80, 312] on span "1.4. Assignment and Input" at bounding box center [76, 311] width 86 height 11
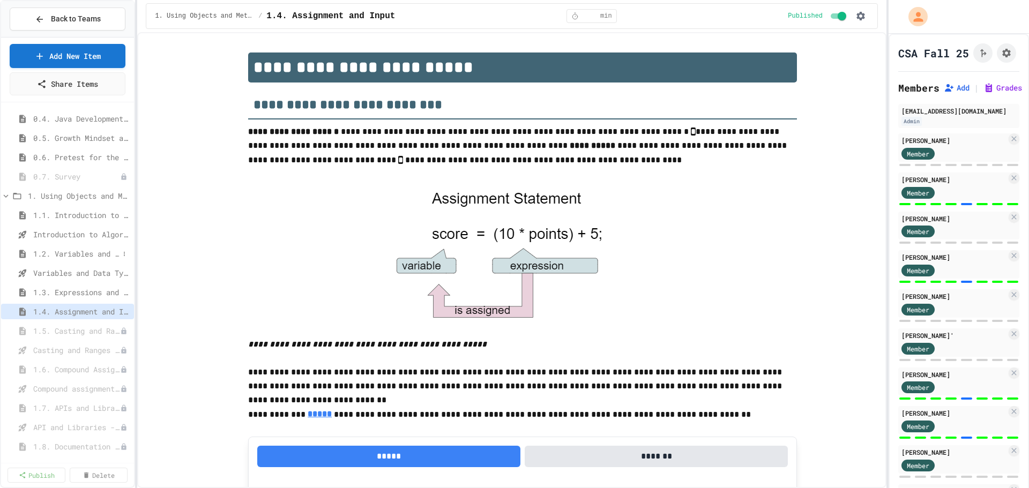
scroll to position [659, 0]
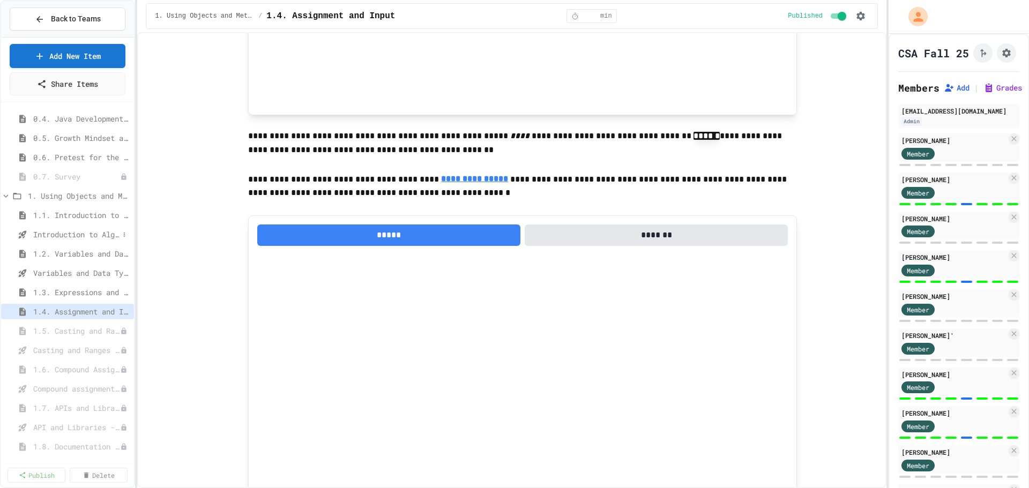
click at [42, 236] on span "Introduction to Algorithms, Programming, and Compilers" at bounding box center [76, 234] width 86 height 11
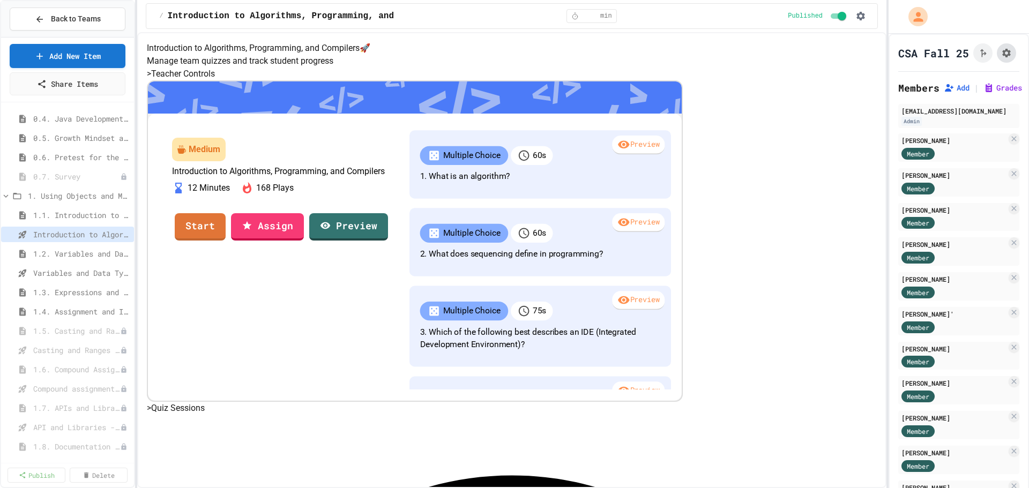
click at [1001, 58] on icon "Assignment Settings" at bounding box center [1006, 53] width 11 height 11
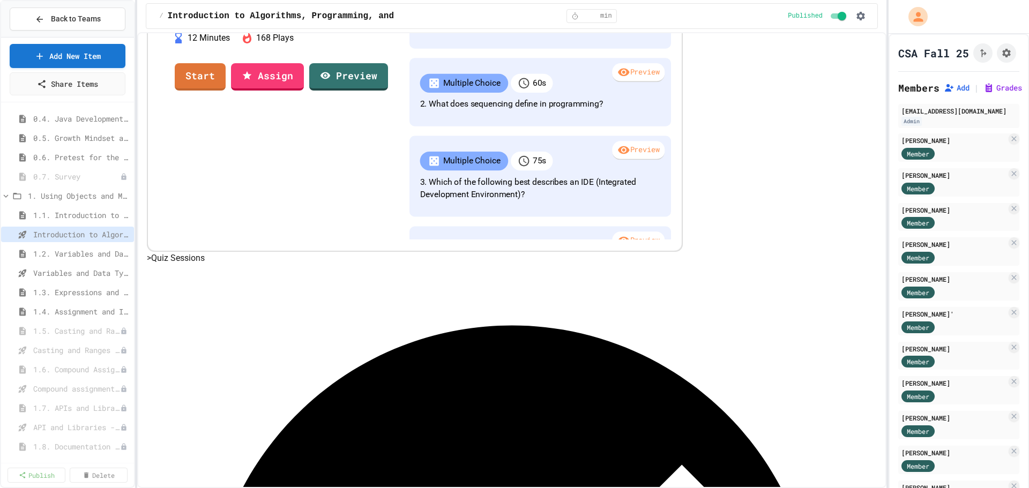
scroll to position [147, 0]
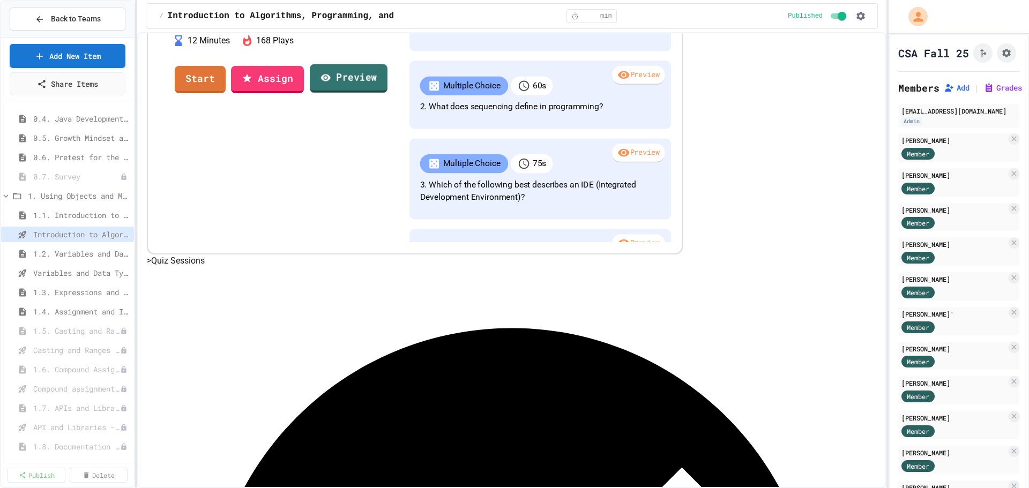
click at [388, 93] on link "Preview" at bounding box center [349, 78] width 78 height 29
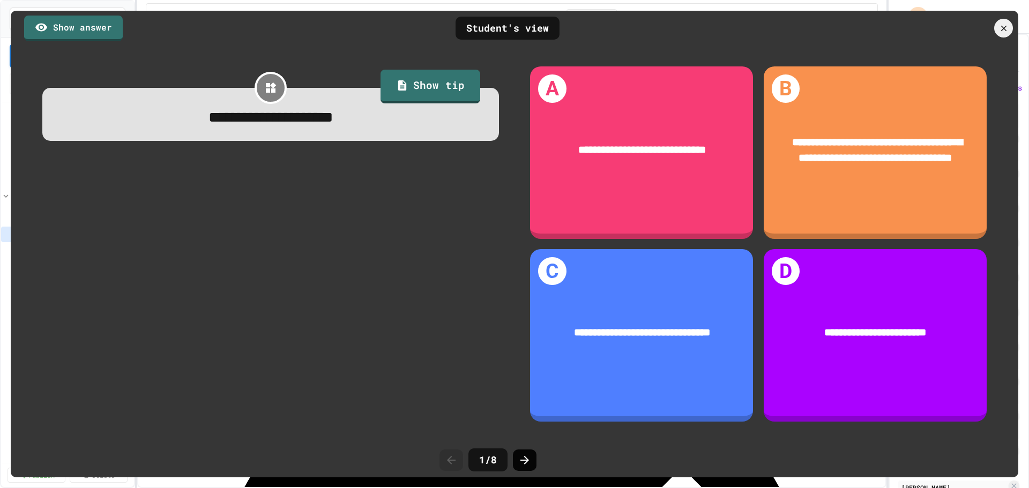
click at [520, 464] on icon at bounding box center [524, 460] width 13 height 13
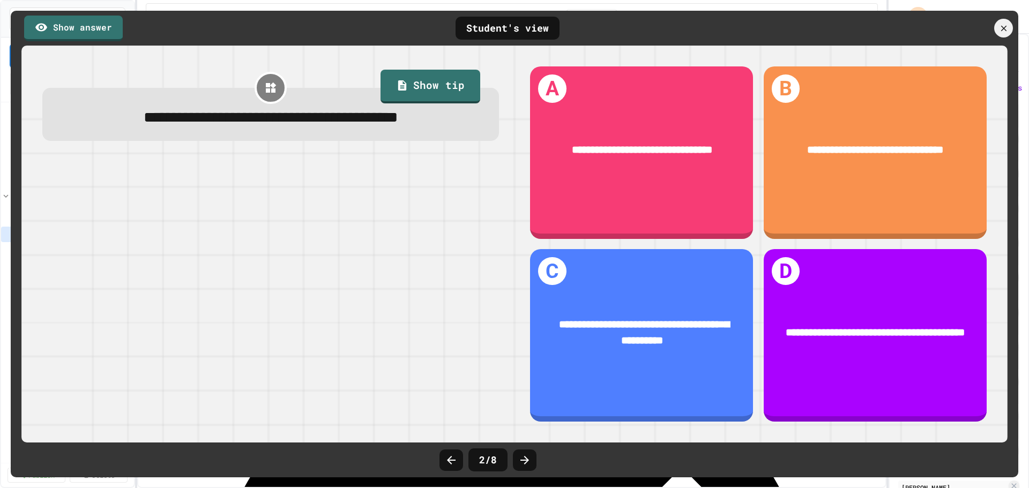
click at [520, 464] on icon at bounding box center [524, 460] width 13 height 13
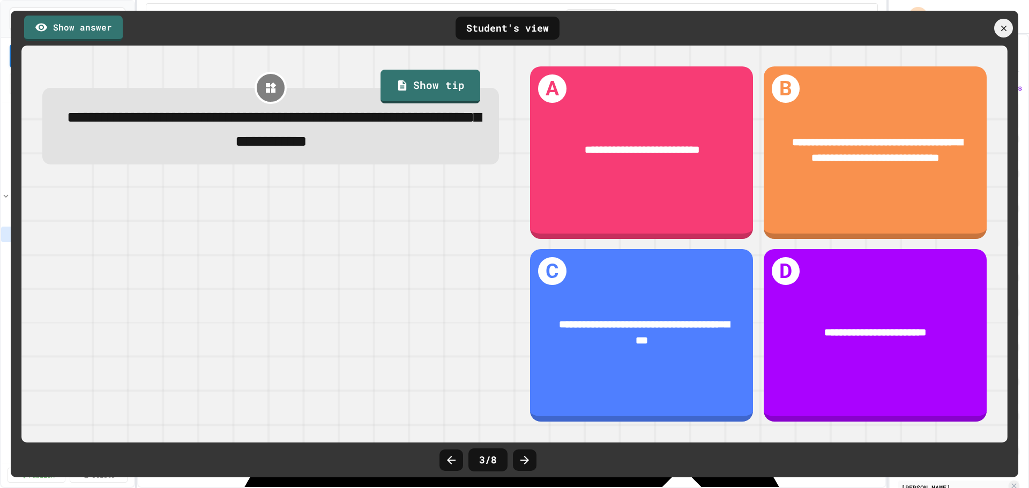
click at [520, 464] on icon at bounding box center [524, 460] width 13 height 13
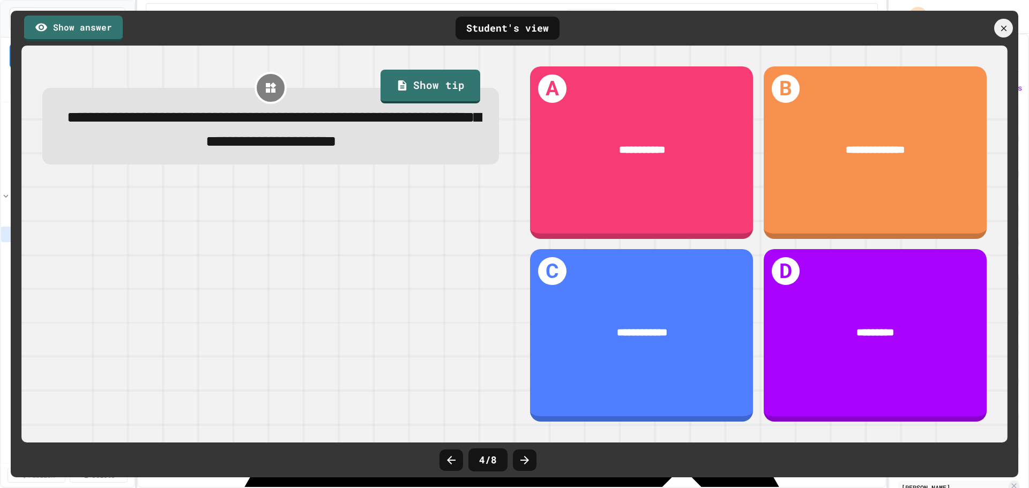
click at [520, 464] on icon at bounding box center [524, 460] width 13 height 13
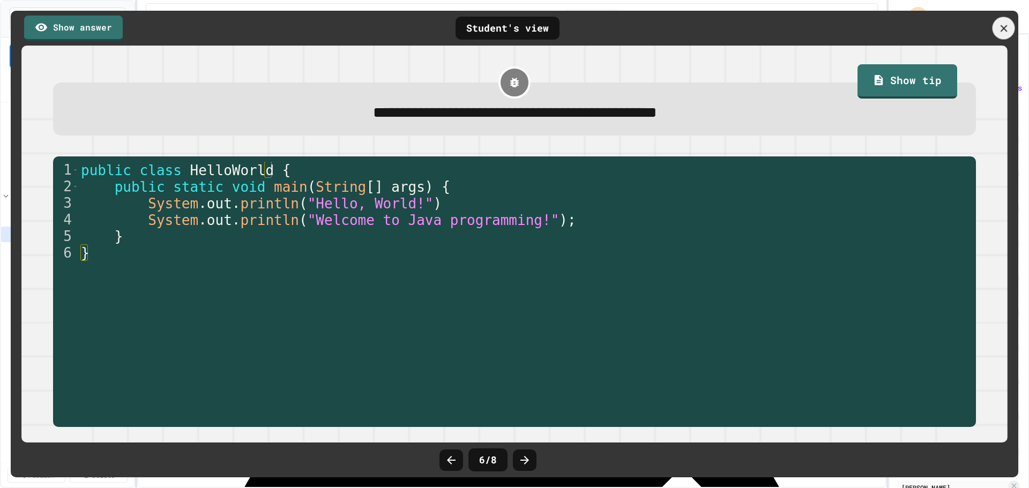
click at [1001, 31] on icon at bounding box center [1003, 28] width 7 height 7
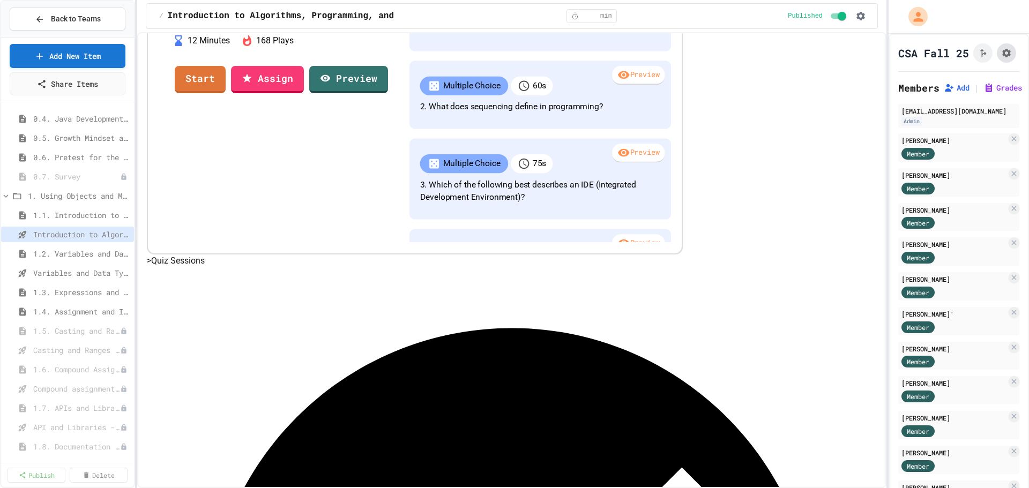
click at [1001, 58] on icon "Assignment Settings" at bounding box center [1006, 53] width 11 height 11
drag, startPoint x: 611, startPoint y: 257, endPoint x: 568, endPoint y: 259, distance: 42.4
type input "*"
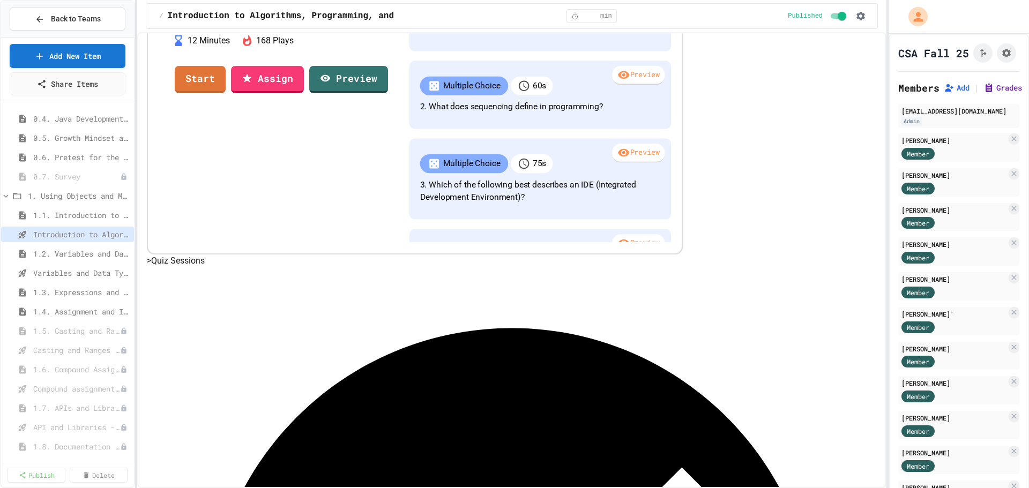
click at [990, 92] on icon at bounding box center [989, 88] width 6 height 8
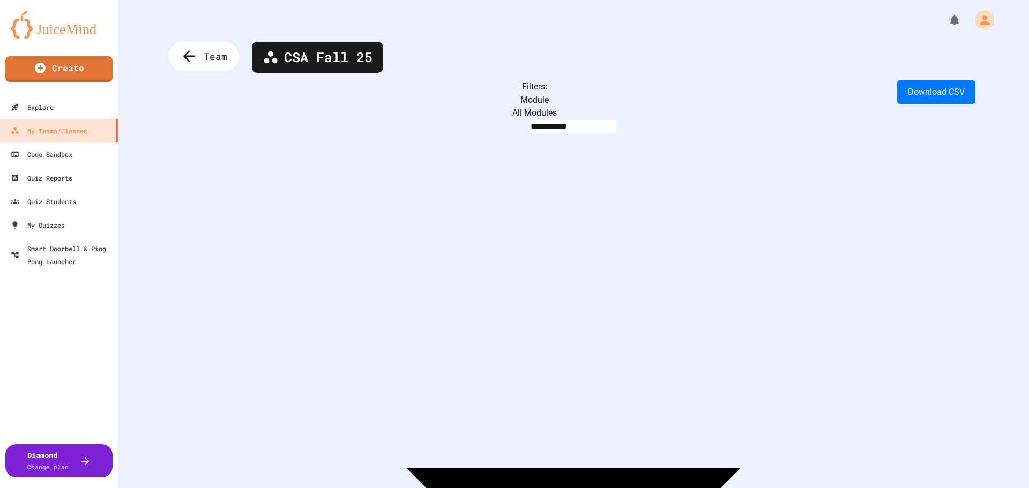
click at [203, 58] on div "Team" at bounding box center [203, 56] width 71 height 29
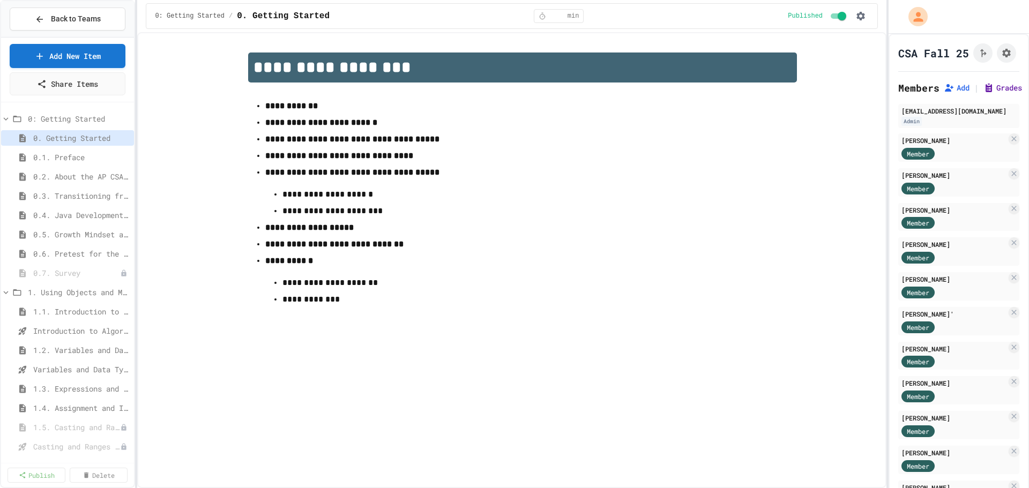
click at [1000, 93] on button "Grades" at bounding box center [1003, 88] width 39 height 11
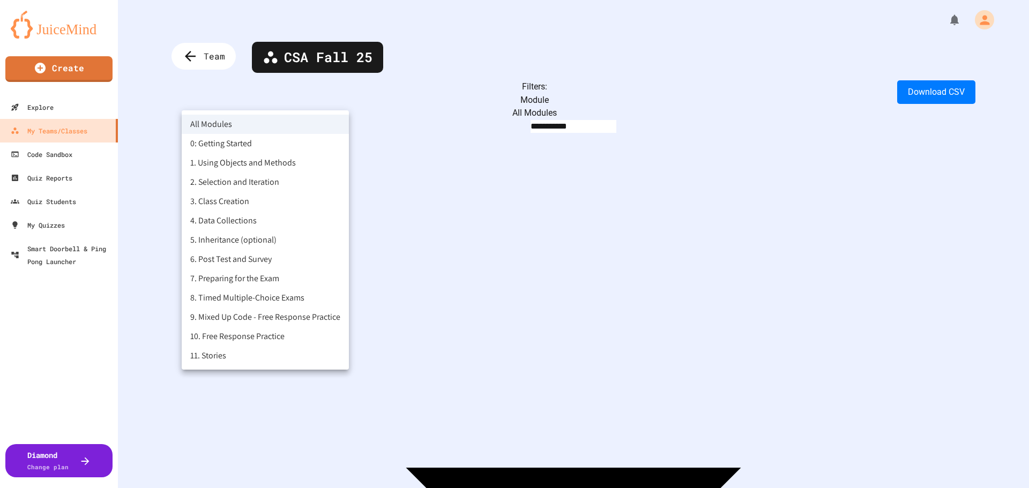
click at [298, 101] on body "**********" at bounding box center [514, 244] width 1029 height 488
click at [256, 165] on li "1. Using Objects and Methods" at bounding box center [265, 162] width 167 height 19
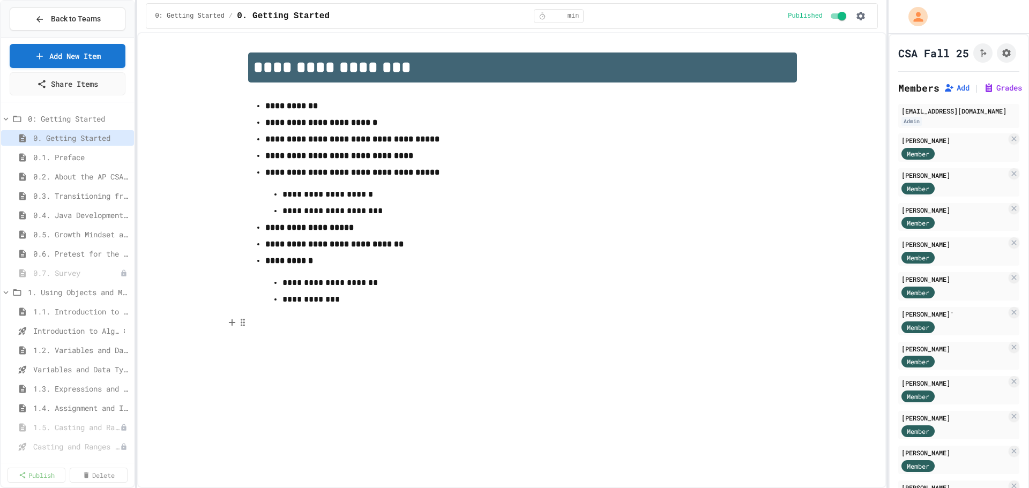
click at [59, 334] on span "Introduction to Algorithms, Programming, and Compilers" at bounding box center [76, 330] width 86 height 11
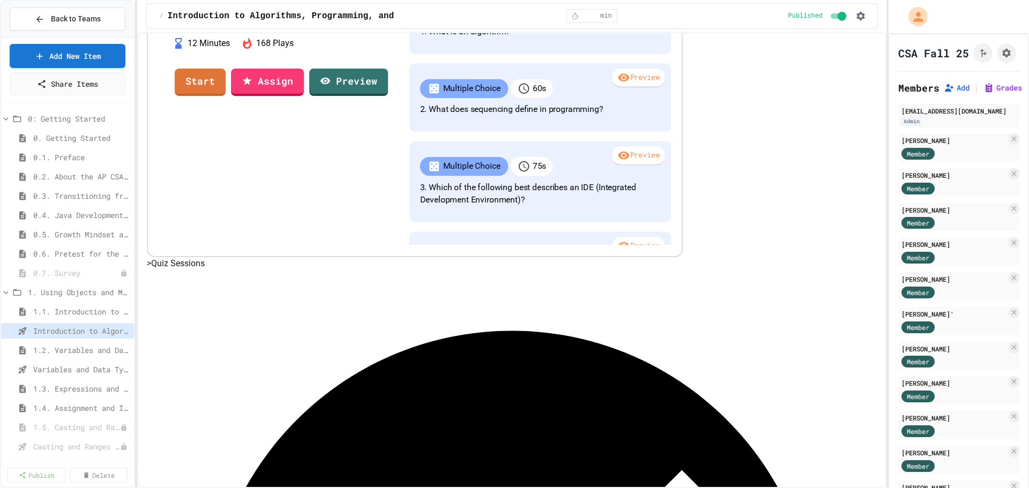
scroll to position [275, 0]
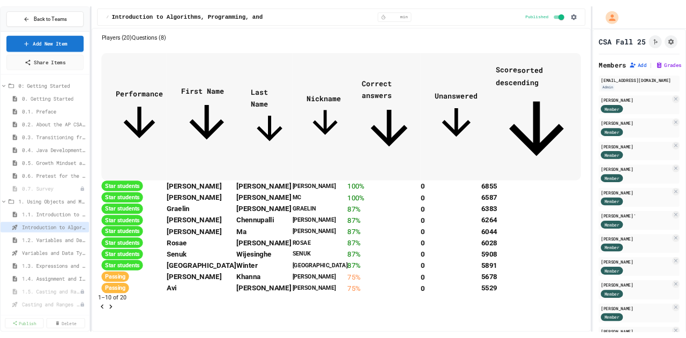
scroll to position [439, 0]
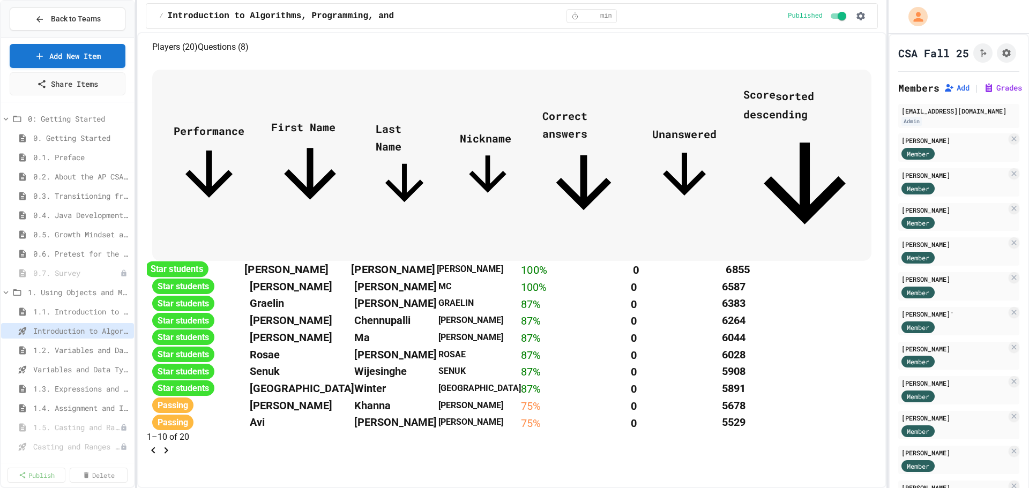
click at [209, 262] on span "Star students" at bounding box center [176, 270] width 63 height 16
click at [433, 122] on span "Last Name" at bounding box center [404, 167] width 57 height 90
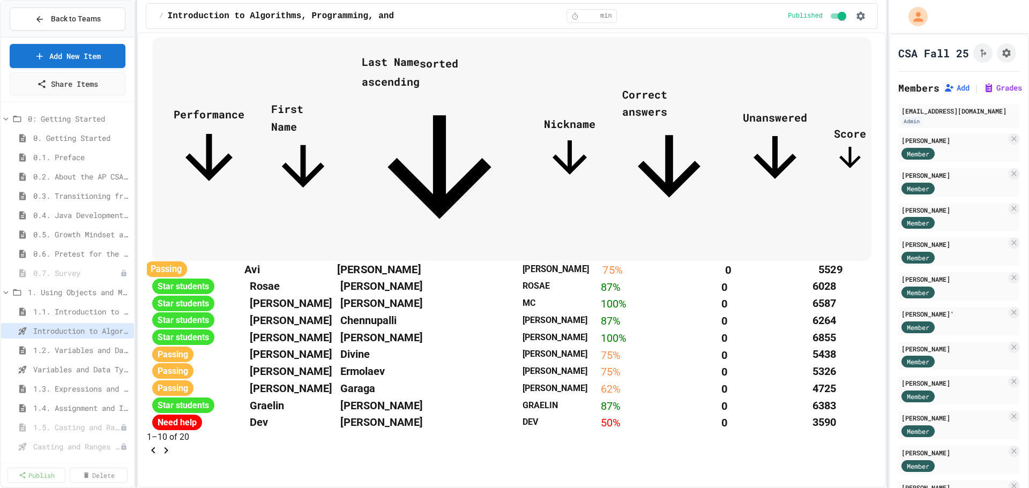
click at [188, 262] on span "Passing" at bounding box center [166, 270] width 42 height 16
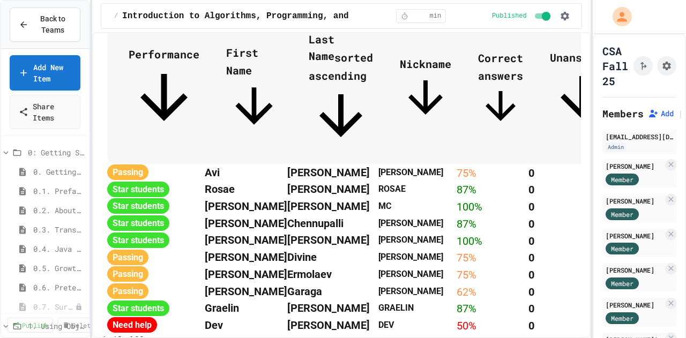
click at [371, 116] on span "Last Name sorted ascending" at bounding box center [341, 90] width 64 height 116
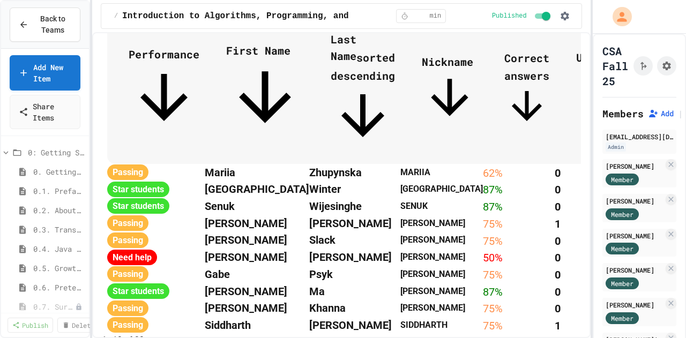
click at [371, 116] on span "Last Name sorted descending" at bounding box center [363, 90] width 64 height 116
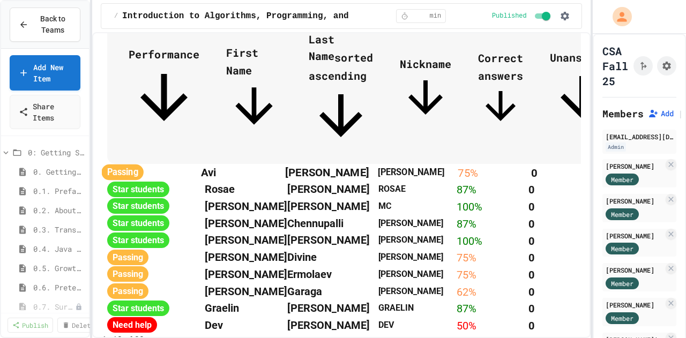
click at [276, 163] on th "Avi" at bounding box center [243, 171] width 84 height 17
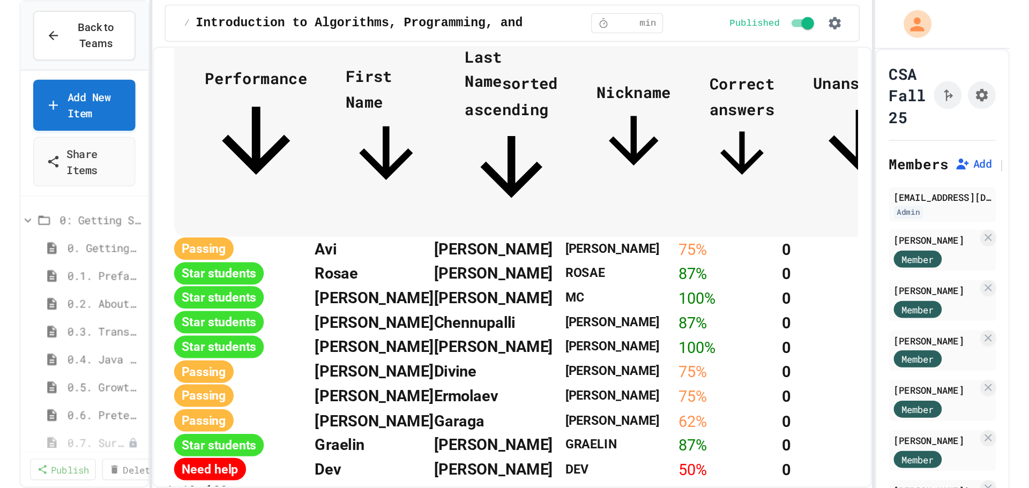
scroll to position [0, 0]
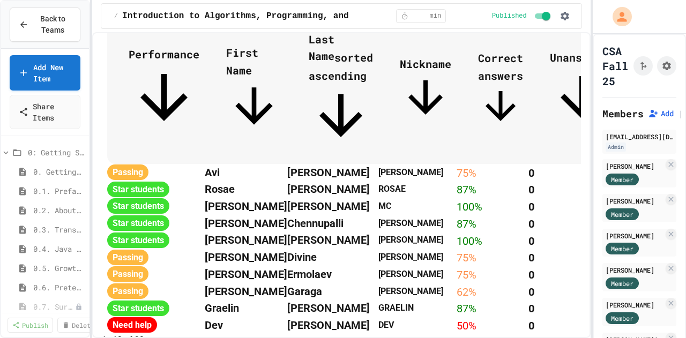
click at [271, 182] on th "Rosae" at bounding box center [243, 189] width 84 height 17
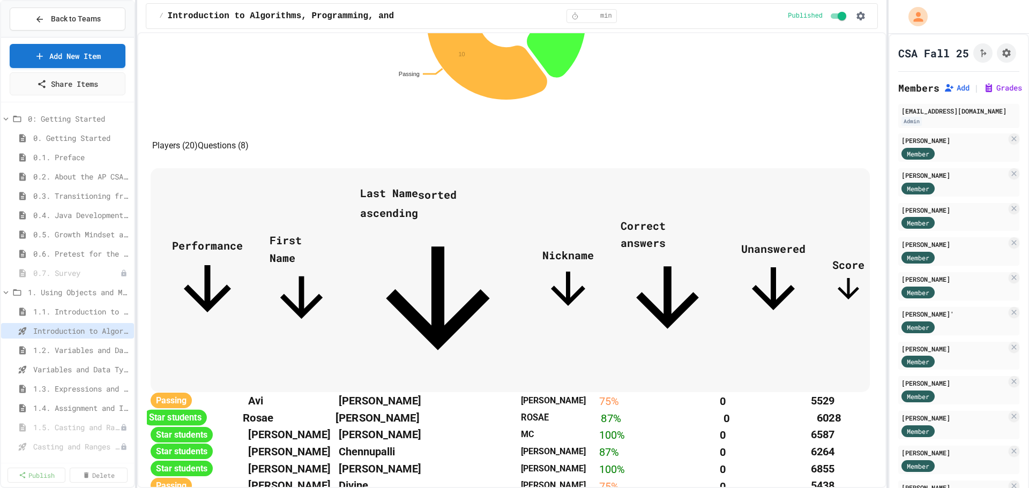
scroll to position [576, 0]
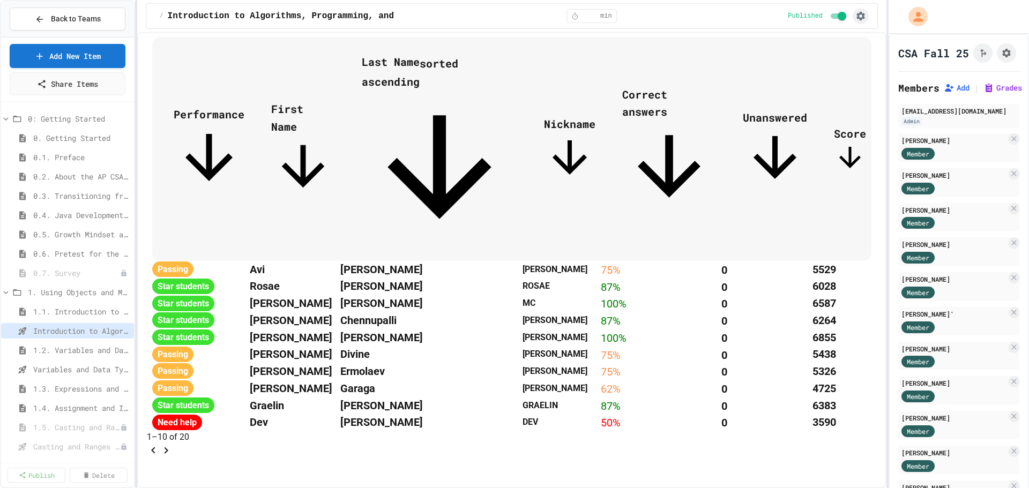
click at [860, 14] on icon "button" at bounding box center [861, 16] width 9 height 9
click at [817, 177] on div at bounding box center [514, 244] width 1029 height 488
click at [1002, 57] on icon "Assignment Settings" at bounding box center [1006, 53] width 9 height 9
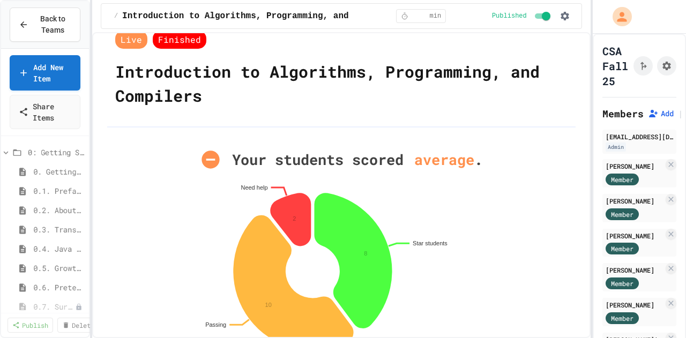
scroll to position [0, 0]
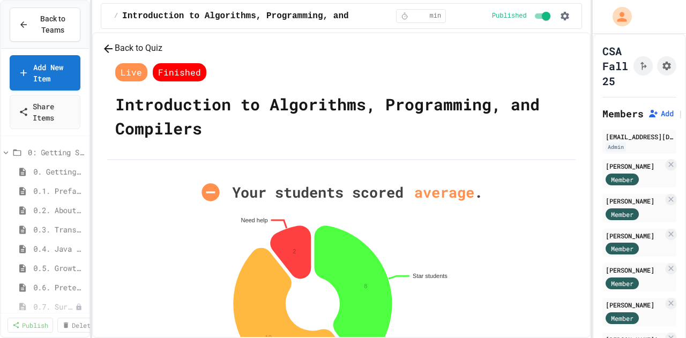
click at [162, 55] on button "Back to Quiz" at bounding box center [132, 48] width 61 height 13
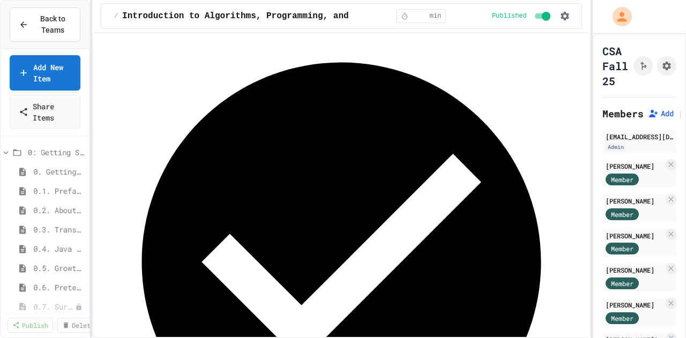
scroll to position [422, 0]
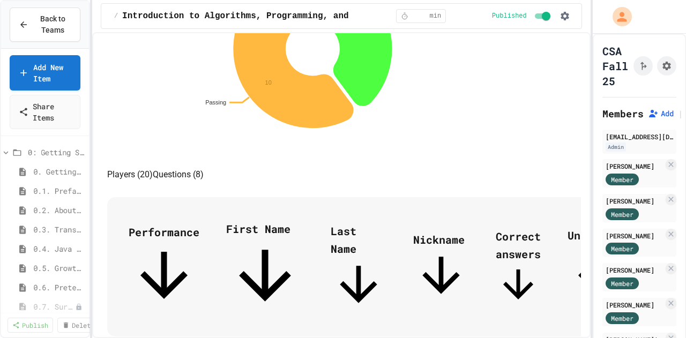
scroll to position [271, 0]
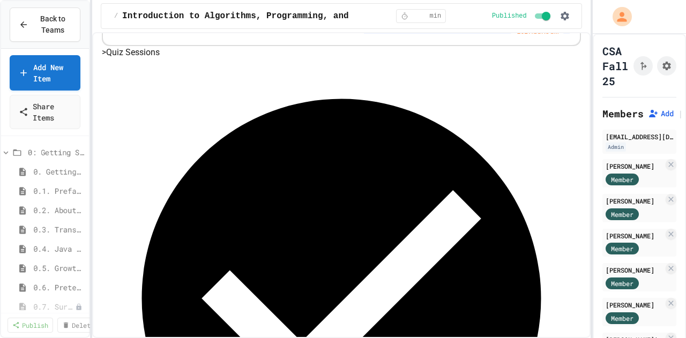
scroll to position [422, 0]
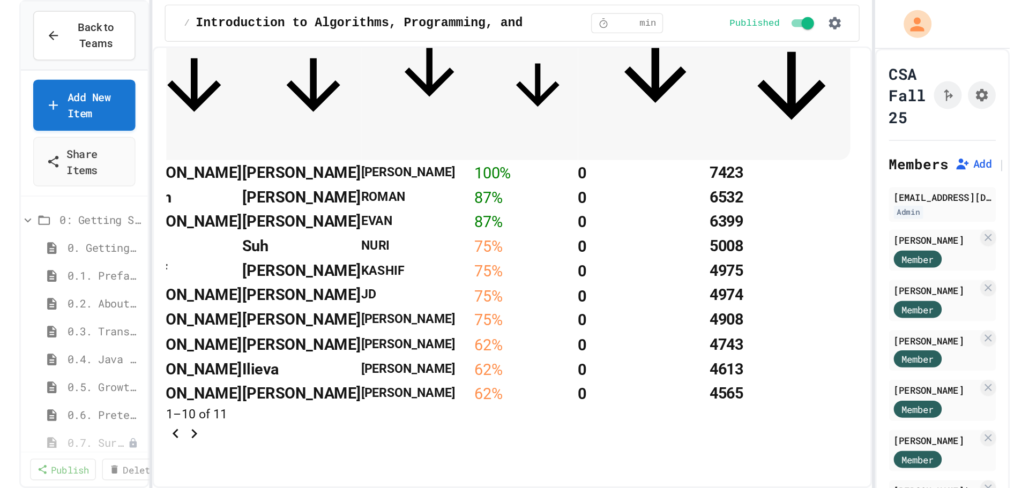
scroll to position [546, 0]
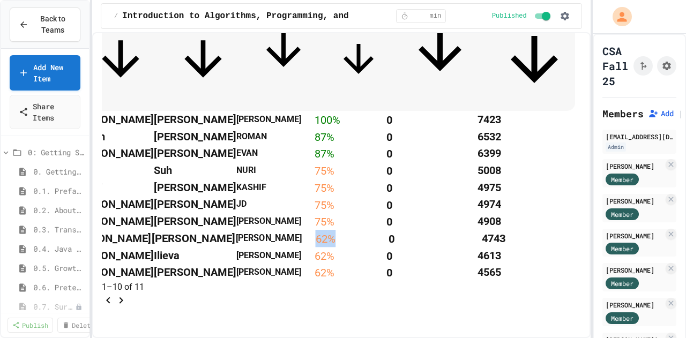
drag, startPoint x: 328, startPoint y: 334, endPoint x: 280, endPoint y: 332, distance: 48.3
click at [315, 247] on td "62 %" at bounding box center [351, 238] width 73 height 17
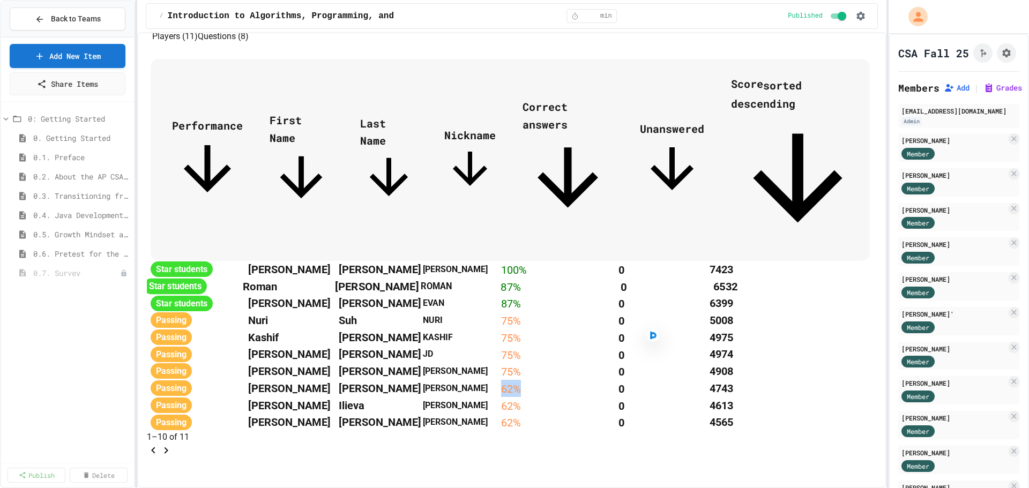
scroll to position [189, 0]
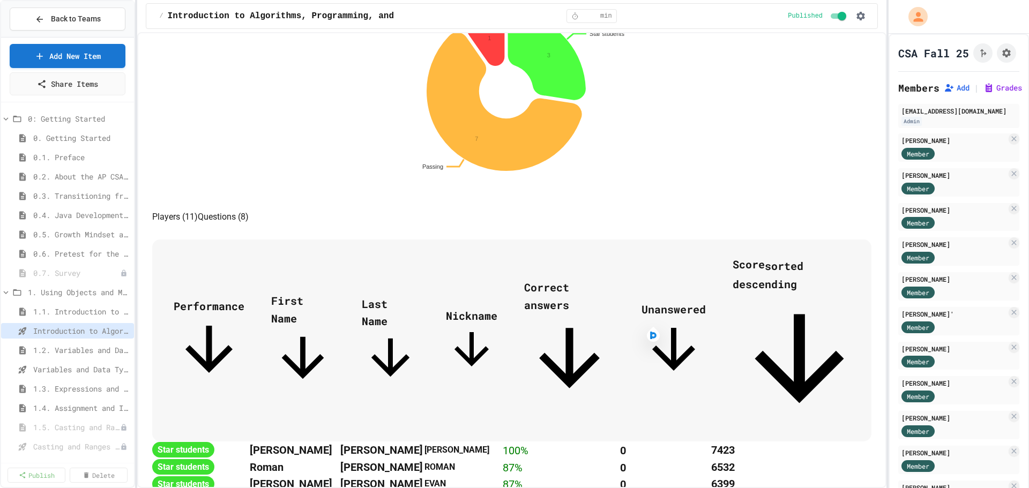
click at [420, 361] on span "Last Name" at bounding box center [391, 342] width 58 height 90
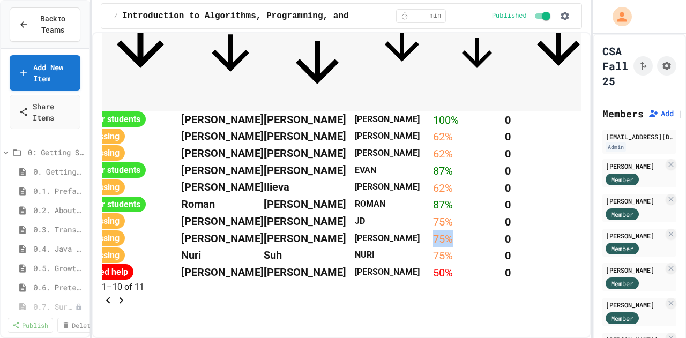
scroll to position [720, 0]
click at [128, 294] on icon "Go to next page" at bounding box center [121, 300] width 13 height 13
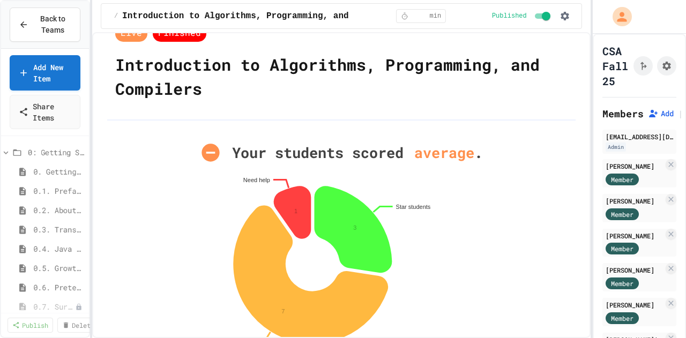
scroll to position [0, 0]
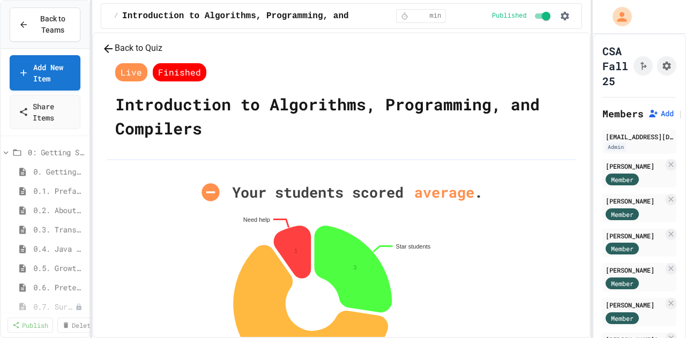
click at [162, 55] on button "Back to Quiz" at bounding box center [132, 48] width 61 height 13
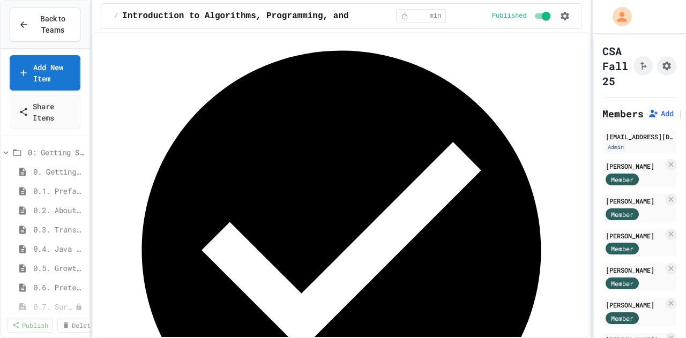
scroll to position [422, 0]
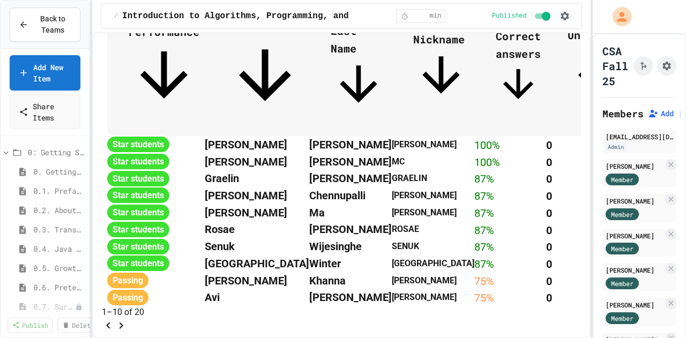
scroll to position [462, 0]
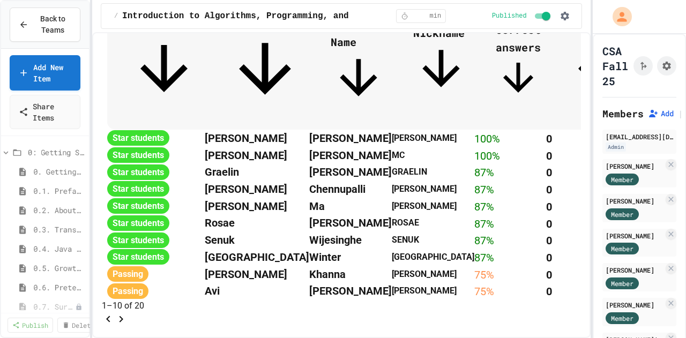
click at [360, 93] on span "Last Name" at bounding box center [359, 61] width 56 height 88
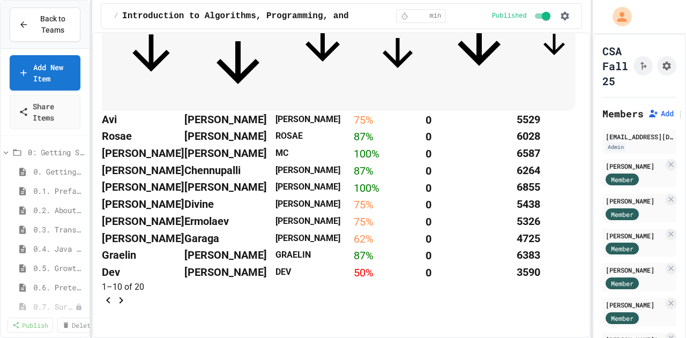
scroll to position [689, 0]
click at [128, 294] on icon "Go to next page" at bounding box center [121, 300] width 13 height 13
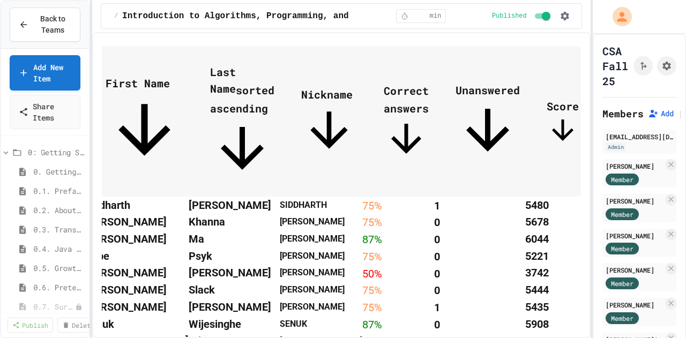
scroll to position [0, 0]
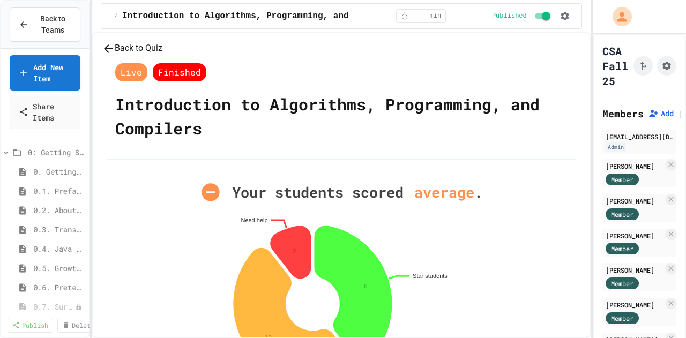
click at [162, 55] on button "Back to Quiz" at bounding box center [132, 48] width 61 height 13
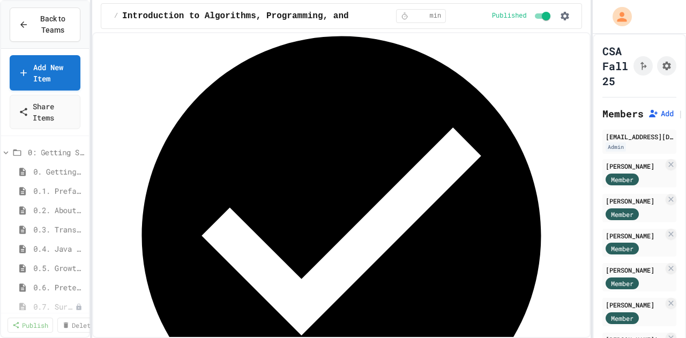
scroll to position [422, 0]
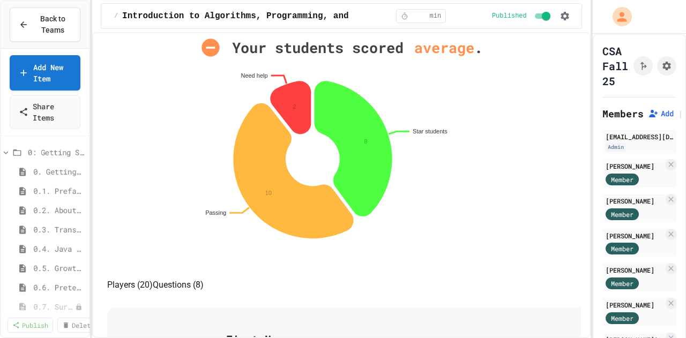
scroll to position [181, 0]
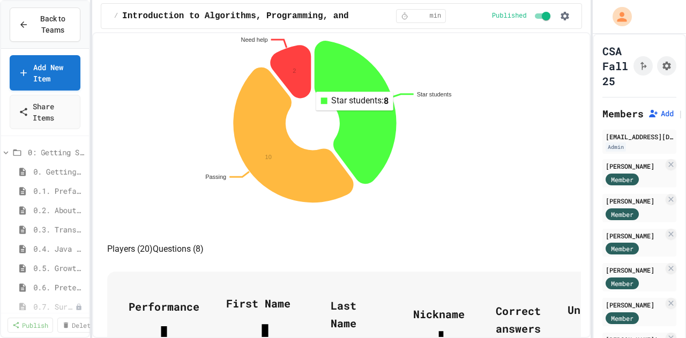
click at [387, 172] on icon at bounding box center [355, 112] width 81 height 143
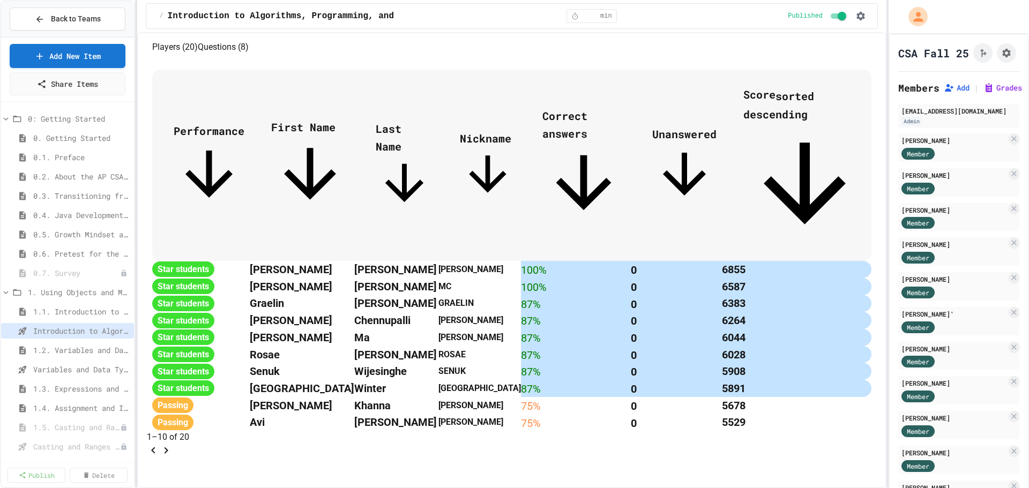
scroll to position [0, 194]
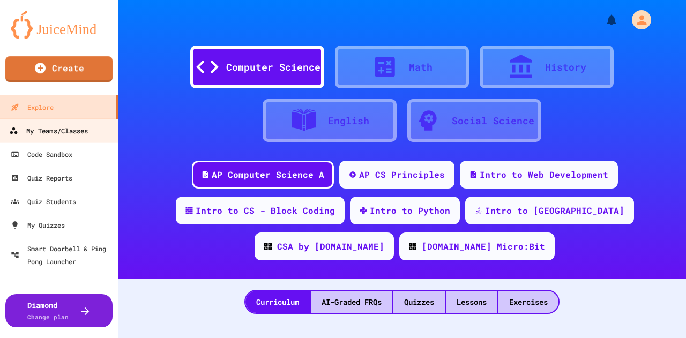
click at [72, 136] on div "My Teams/Classes" at bounding box center [48, 130] width 79 height 13
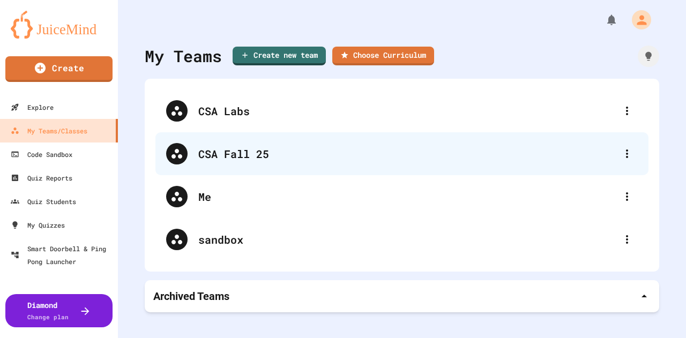
click at [248, 155] on div "CSA Fall 25" at bounding box center [407, 154] width 418 height 16
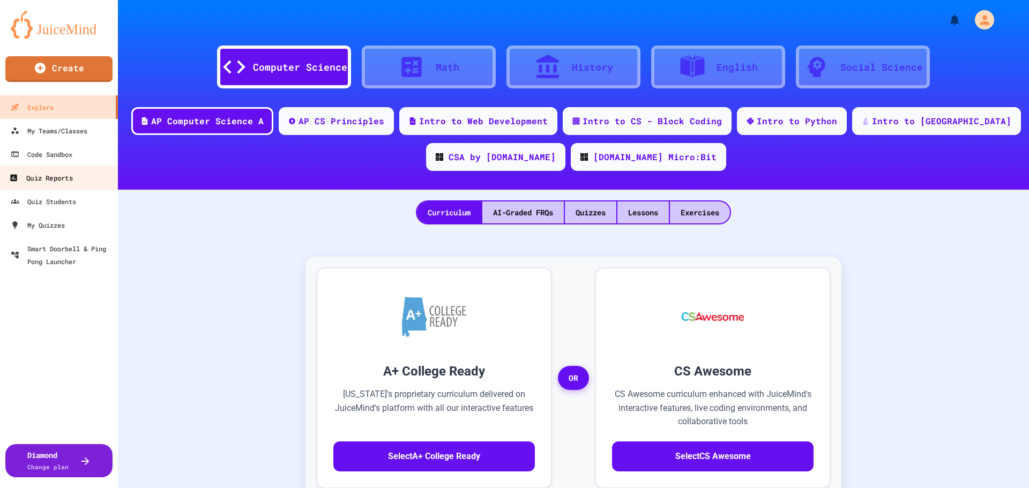
click at [70, 187] on link "Quiz Reports" at bounding box center [59, 178] width 122 height 24
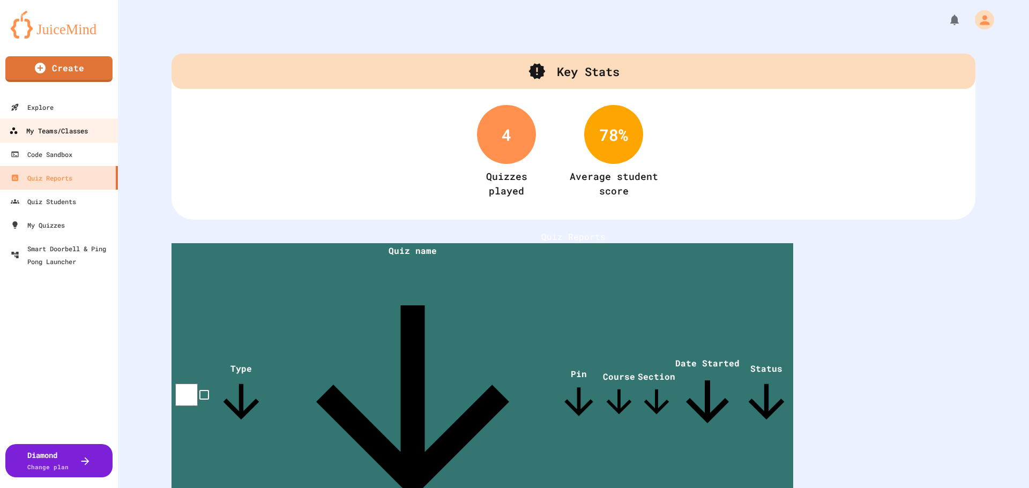
click at [63, 127] on div "My Teams/Classes" at bounding box center [48, 130] width 79 height 13
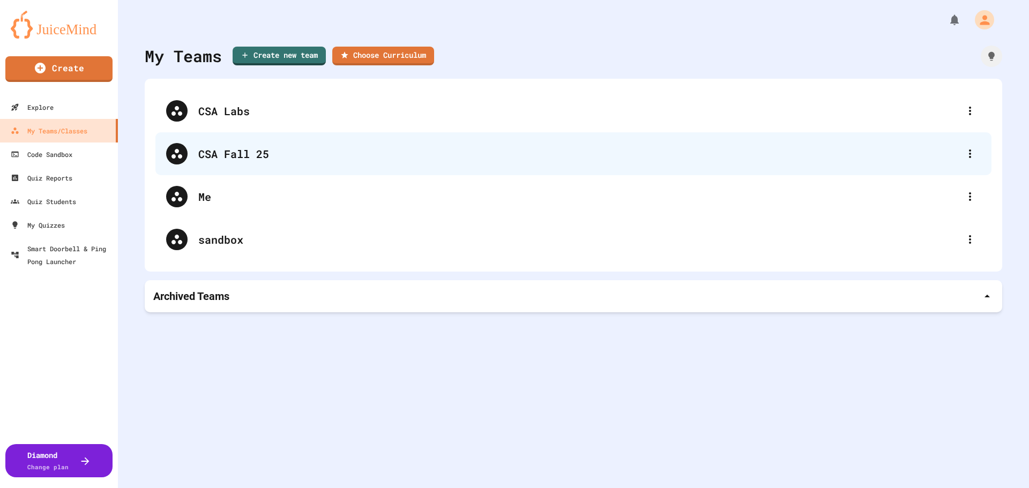
click at [235, 154] on div "CSA Fall 25" at bounding box center [578, 154] width 761 height 16
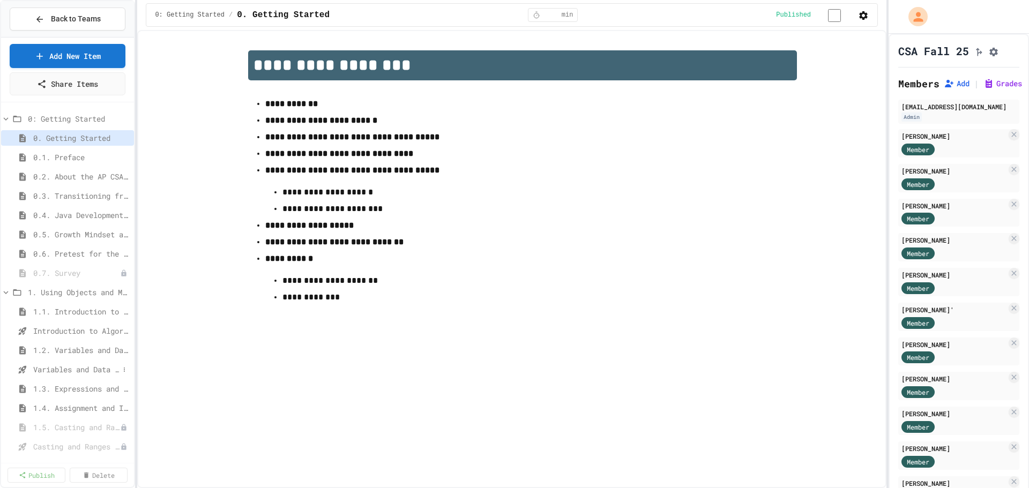
click at [75, 370] on span "Variables and Data Types - Quiz" at bounding box center [76, 369] width 86 height 11
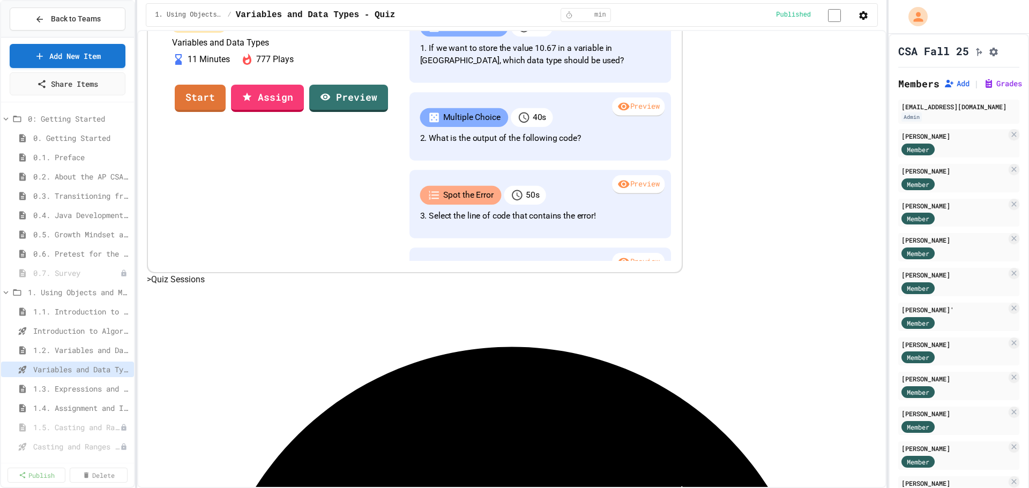
scroll to position [190, 0]
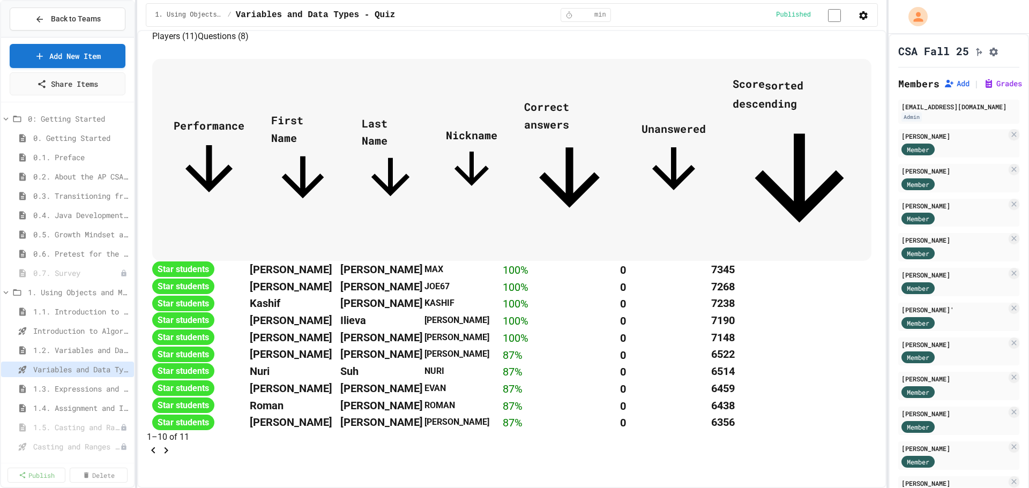
scroll to position [433, 0]
click at [362, 116] on span "Last Name" at bounding box center [391, 161] width 58 height 90
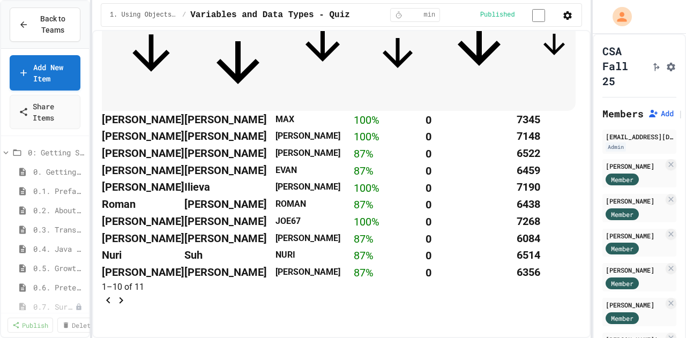
scroll to position [671, 0]
click at [128, 294] on icon "Go to next page" at bounding box center [121, 300] width 13 height 13
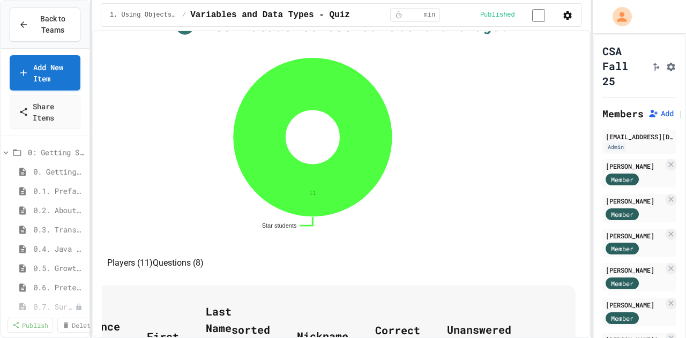
scroll to position [0, 0]
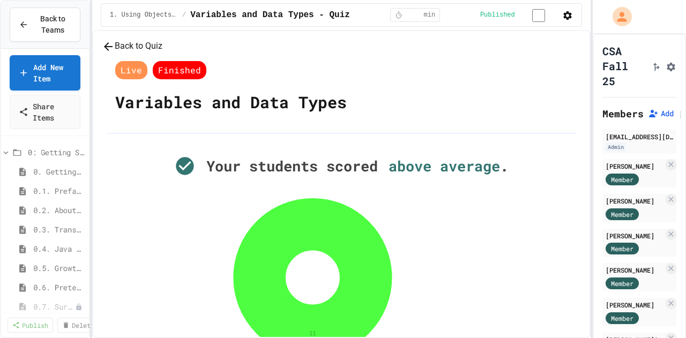
click at [150, 53] on button "Back to Quiz" at bounding box center [132, 46] width 61 height 13
